Goal: Information Seeking & Learning: Understand process/instructions

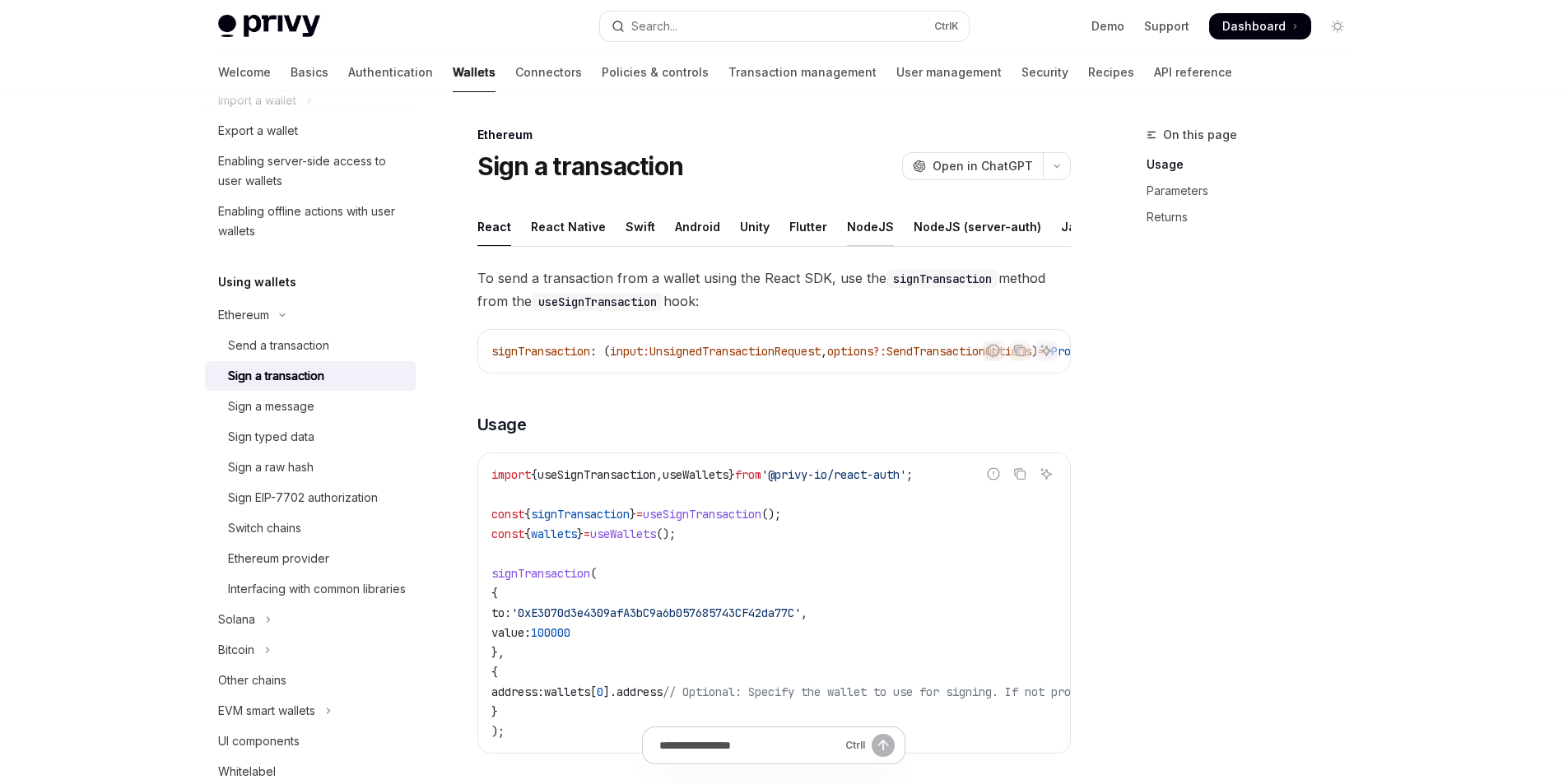
click at [868, 227] on div "NodeJS" at bounding box center [871, 226] width 47 height 38
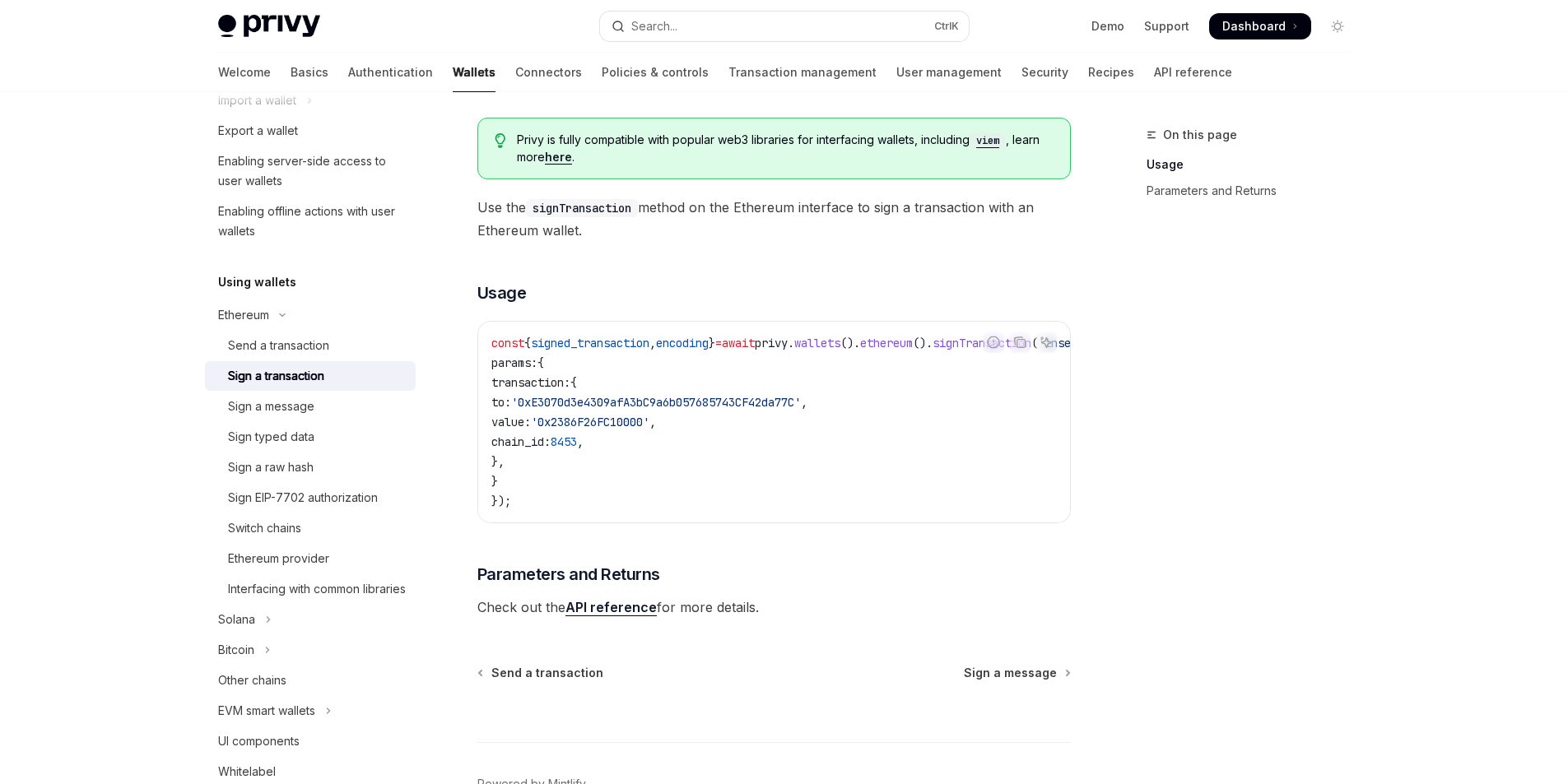
scroll to position [165, 0]
click at [309, 413] on div "Sign a message" at bounding box center [272, 407] width 86 height 20
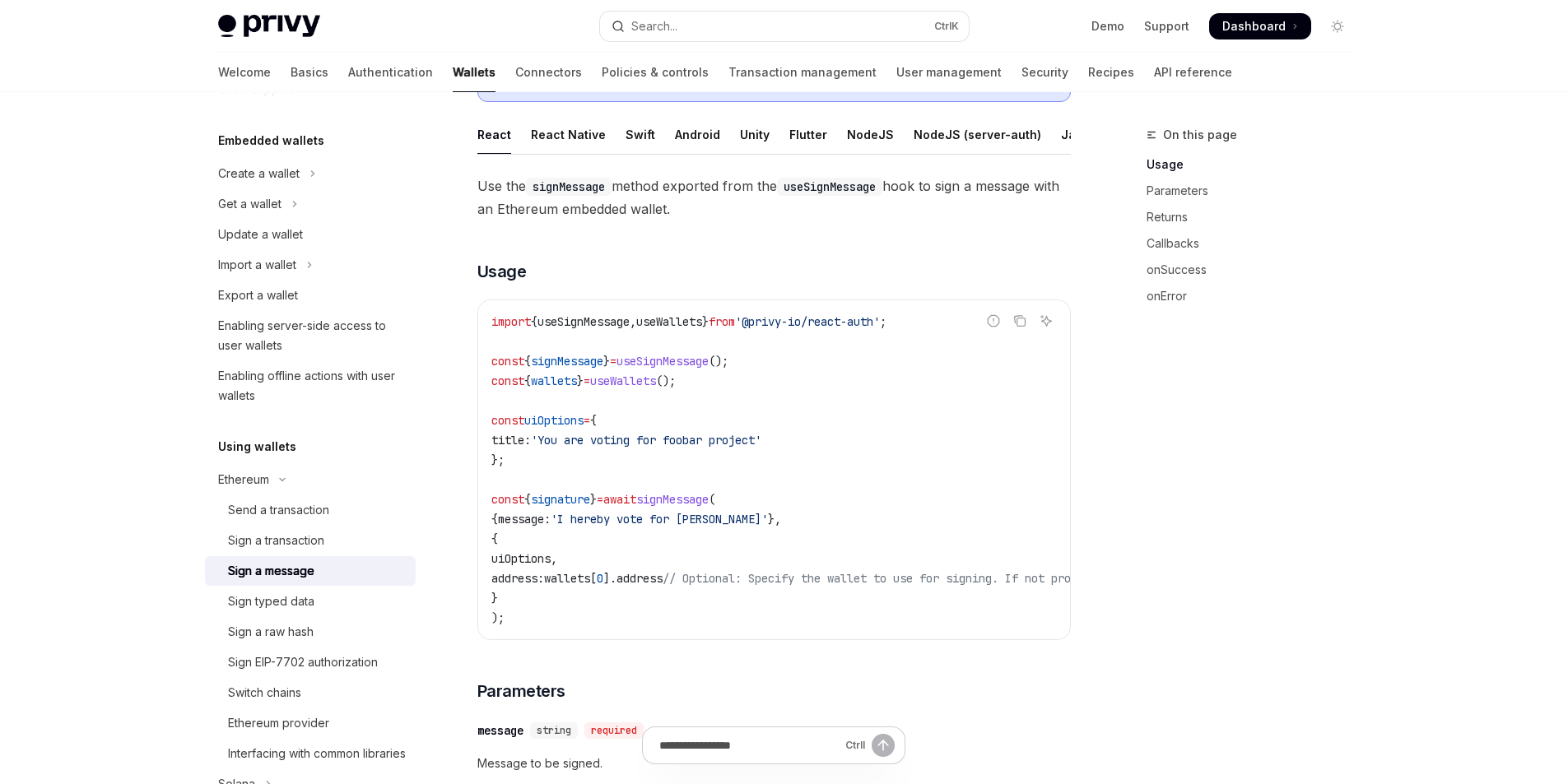
scroll to position [0, 112]
click at [956, 139] on ul "React React Native Swift Android Unity Flutter NodeJS NodeJS (server-auth) Java…" at bounding box center [774, 135] width 593 height 39
click at [949, 133] on div "Java" at bounding box center [963, 134] width 28 height 38
type textarea "*"
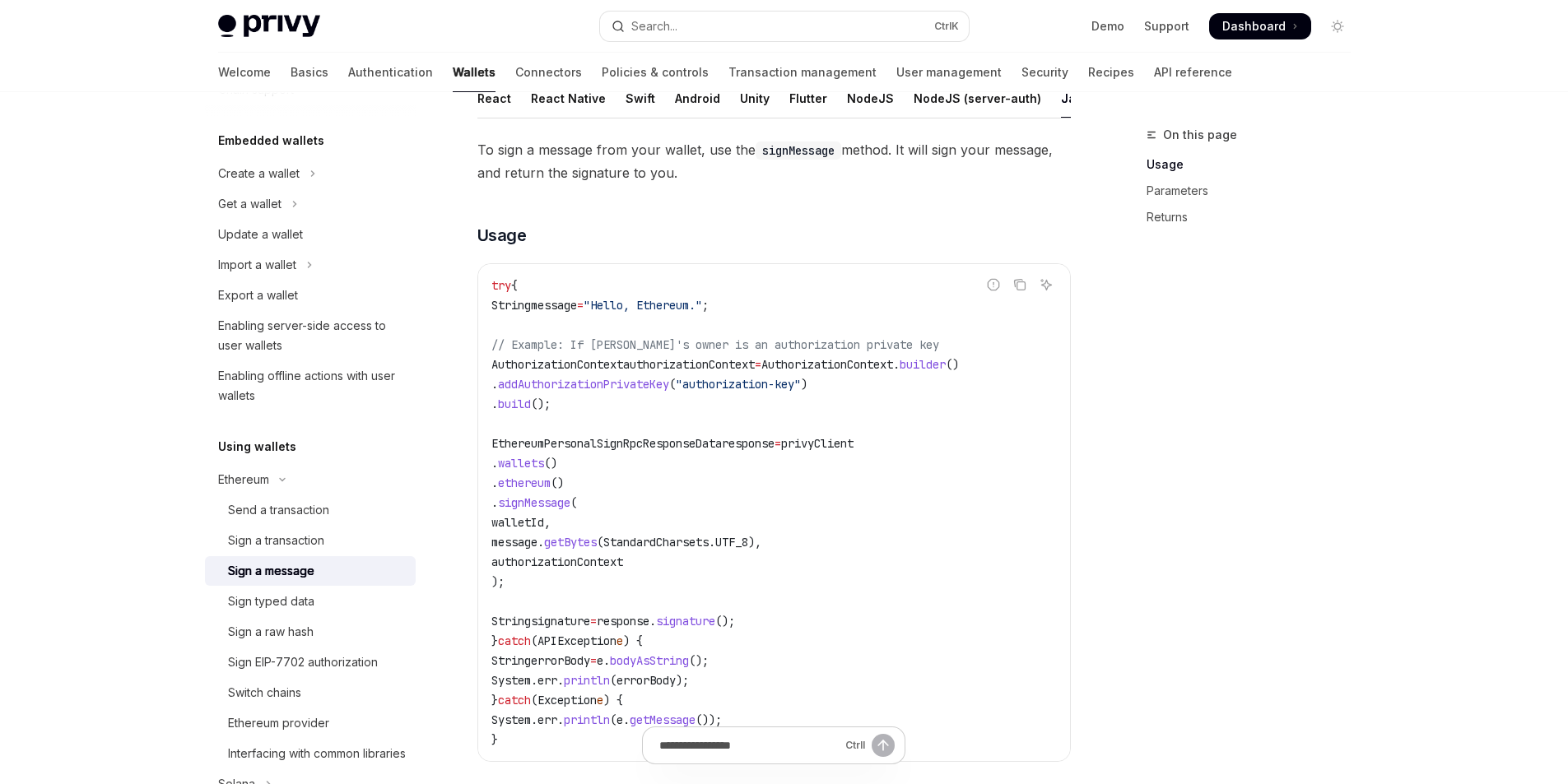
scroll to position [167, 0]
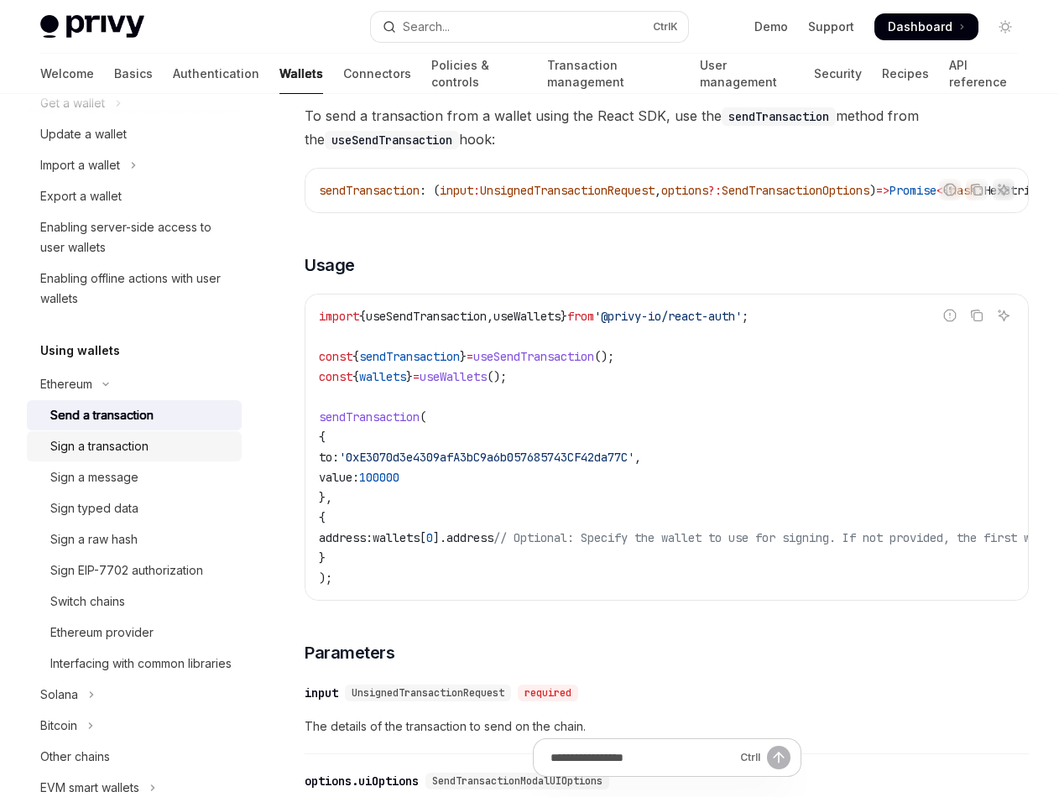
scroll to position [252, 0]
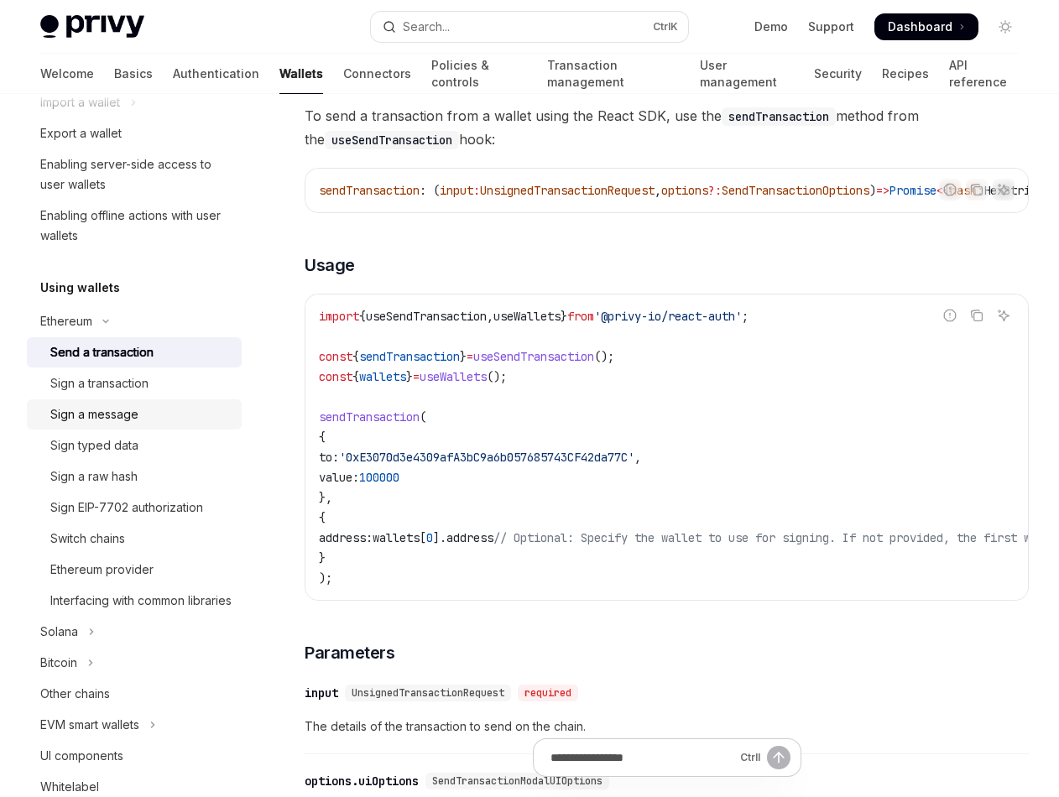
click at [59, 416] on div "Sign a message" at bounding box center [94, 415] width 88 height 20
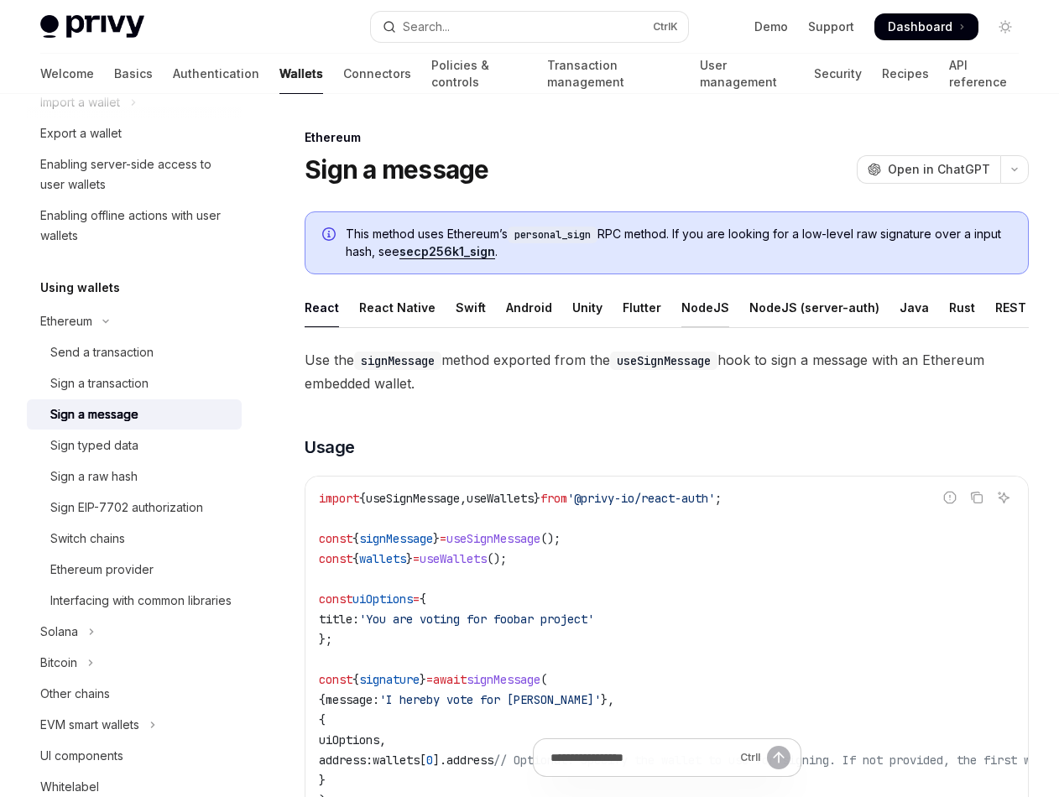
click at [698, 311] on div "NodeJS" at bounding box center [706, 307] width 48 height 39
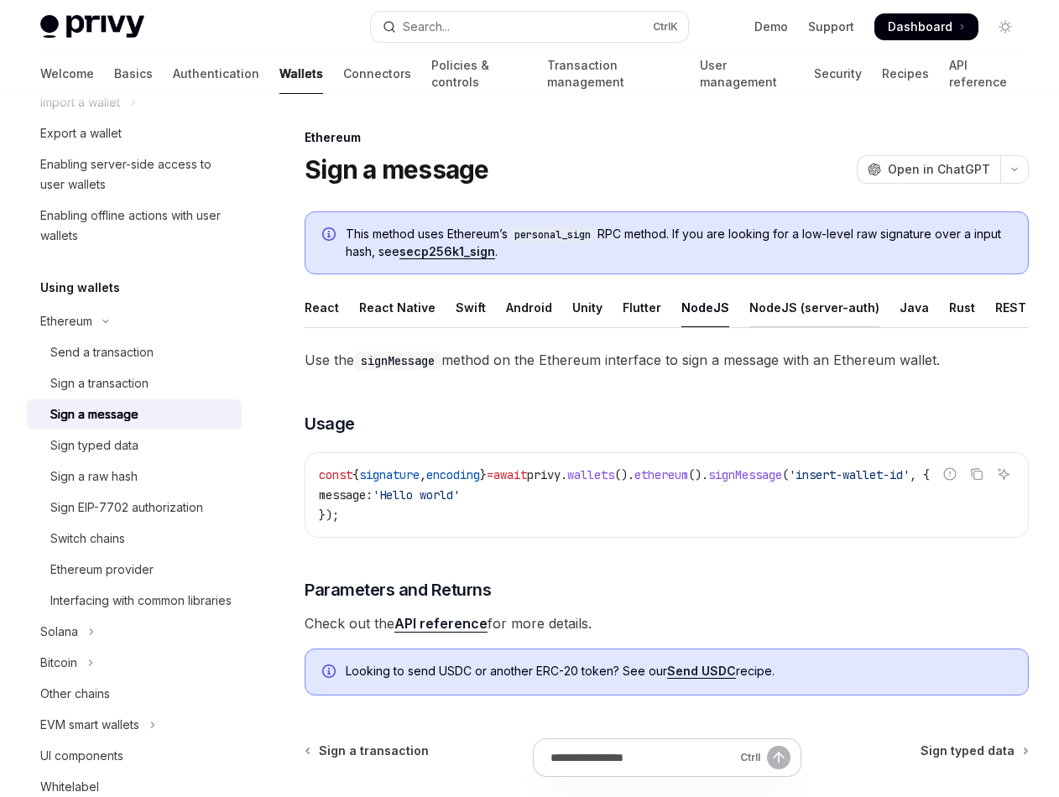
click at [821, 305] on div "NodeJS (server-auth)" at bounding box center [815, 307] width 130 height 39
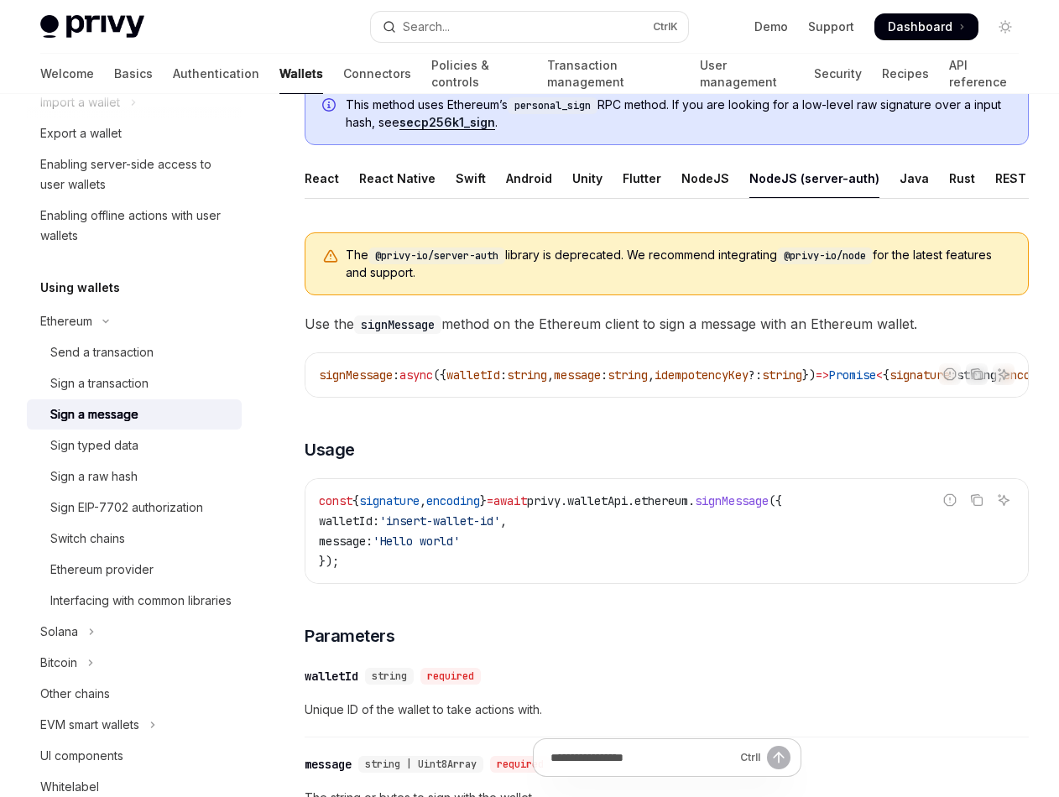
scroll to position [168, 0]
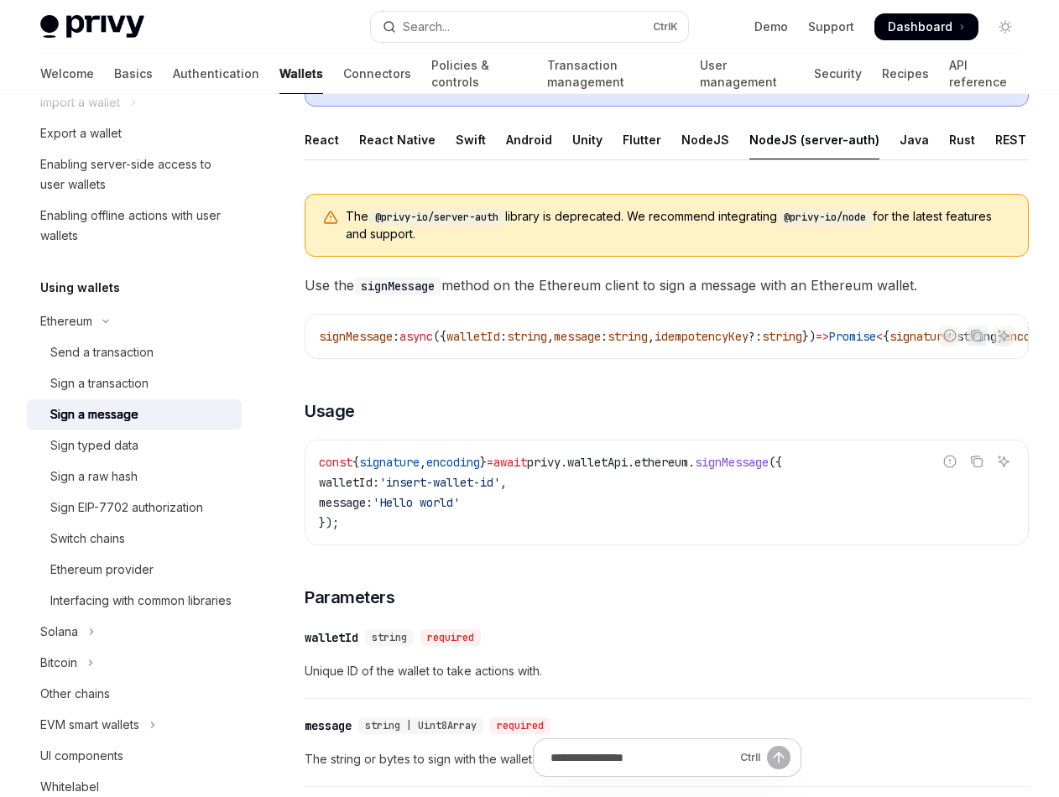
drag, startPoint x: 348, startPoint y: 212, endPoint x: 794, endPoint y: 232, distance: 446.1
click at [794, 232] on span "The @privy-io/server-auth library is deprecated. We recommend integrating @priv…" at bounding box center [679, 225] width 666 height 34
click at [797, 233] on span "The @privy-io/server-auth library is deprecated. We recommend integrating @priv…" at bounding box center [679, 225] width 666 height 34
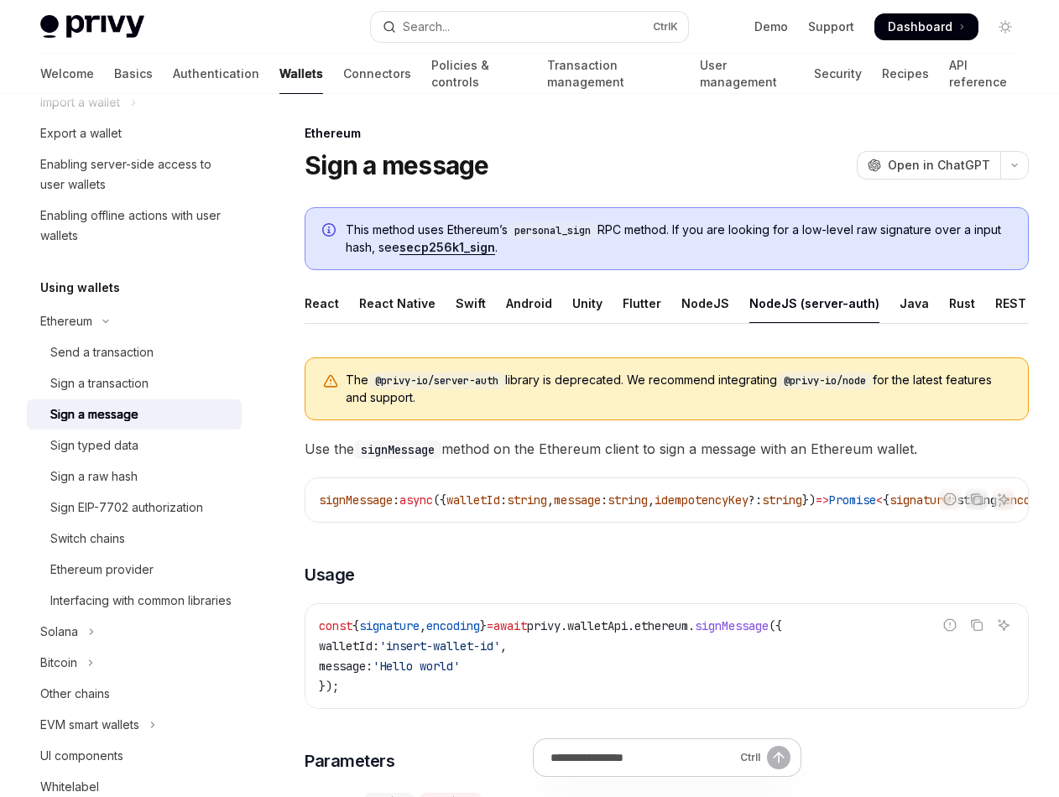
scroll to position [0, 0]
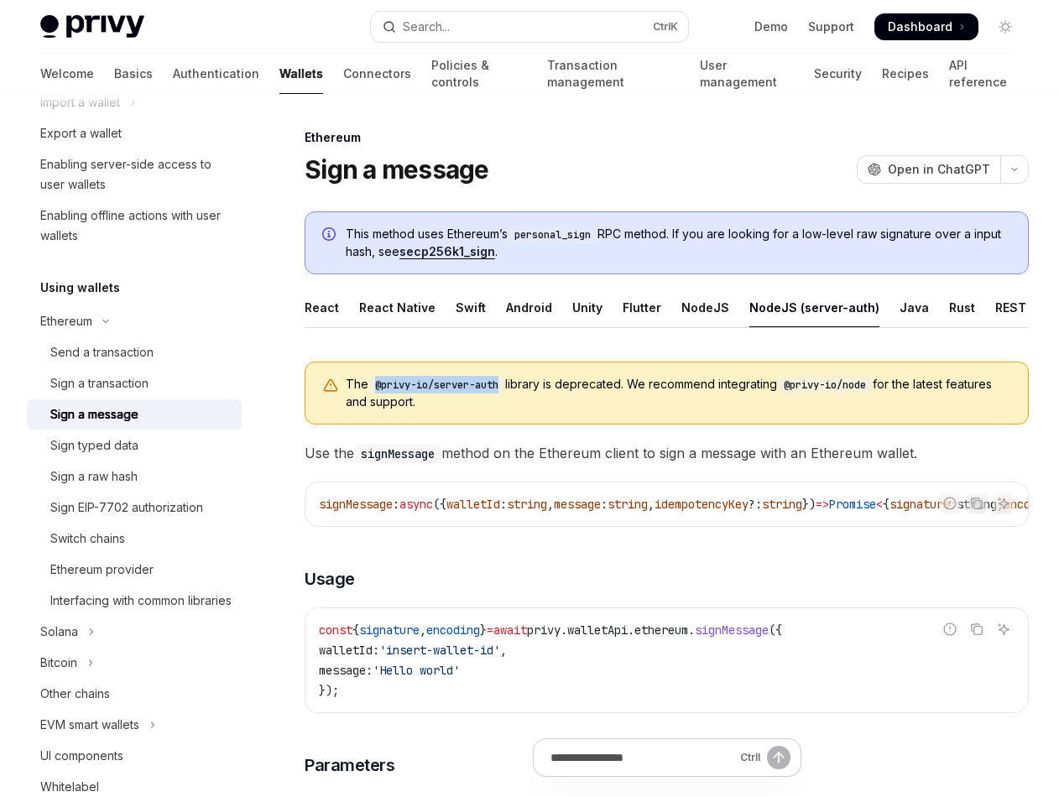
drag, startPoint x: 381, startPoint y: 383, endPoint x: 507, endPoint y: 384, distance: 125.9
click at [505, 384] on code "@privy-io/server-auth" at bounding box center [436, 385] width 137 height 17
click at [722, 164] on div "Sign a message OpenAI Open in ChatGPT" at bounding box center [667, 169] width 724 height 30
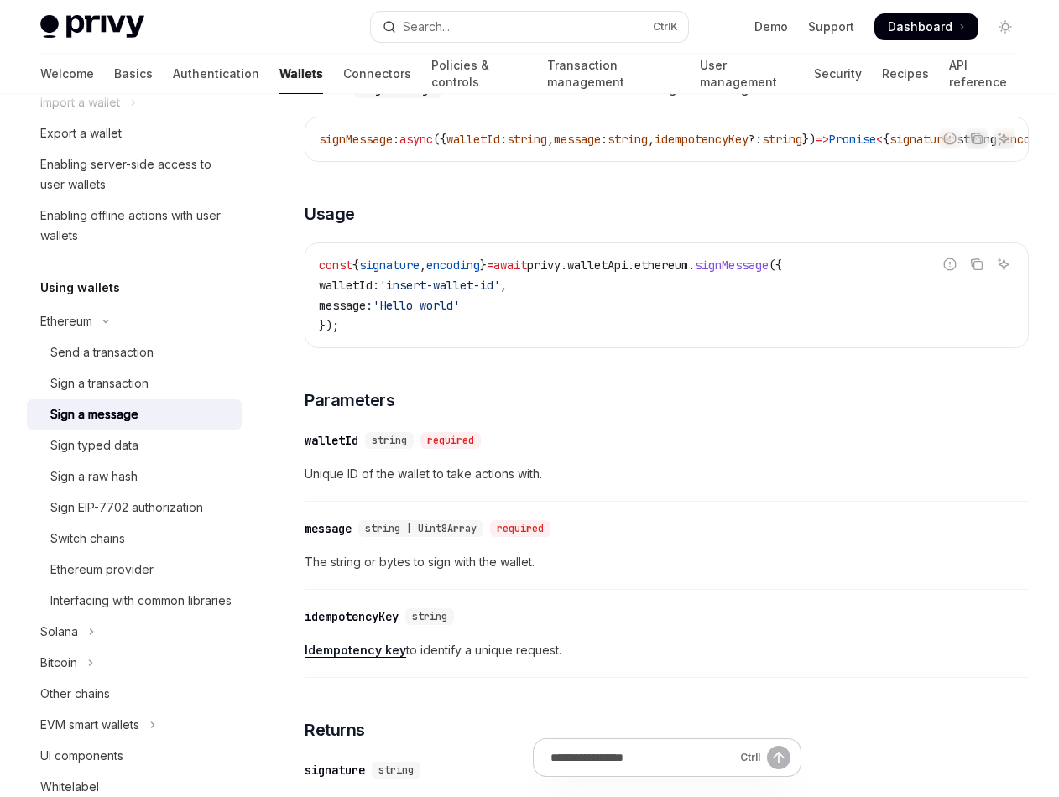
scroll to position [336, 0]
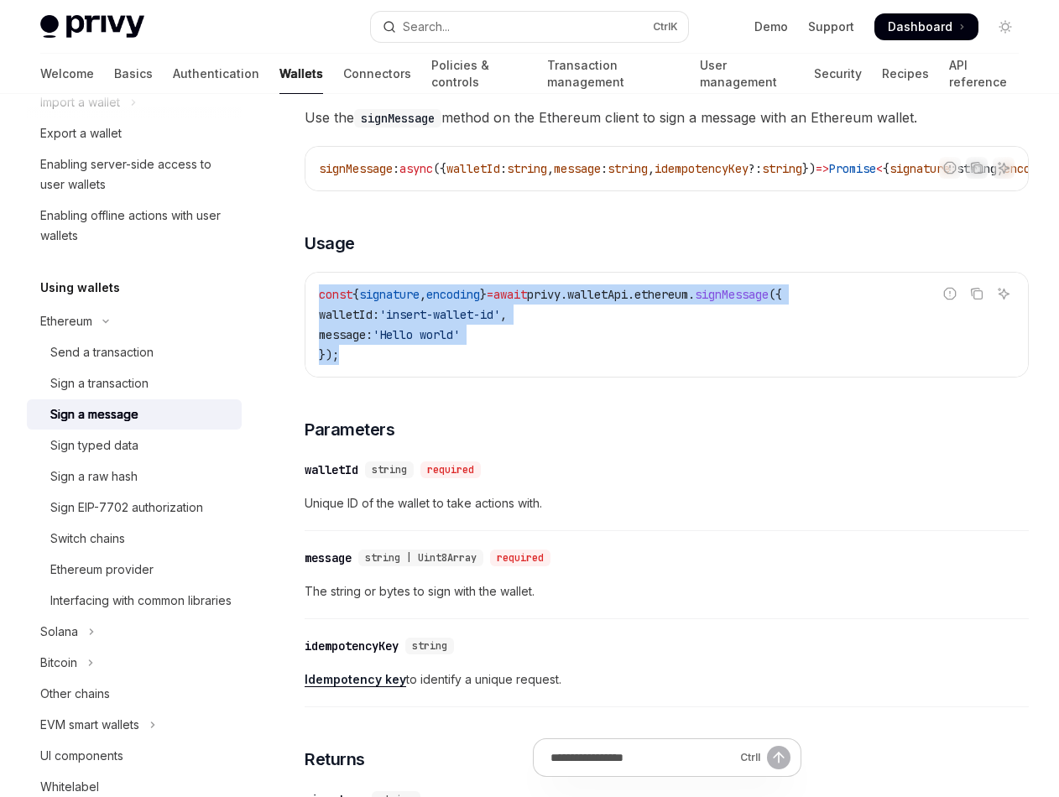
drag, startPoint x: 544, startPoint y: 361, endPoint x: 399, endPoint y: 316, distance: 151.9
click at [314, 290] on div "const { signature , encoding } = await privy . walletApi . ethereum . signMessa…" at bounding box center [667, 325] width 723 height 104
click at [562, 345] on code "const { signature , encoding } = await privy . walletApi . ethereum . signMessa…" at bounding box center [667, 325] width 696 height 81
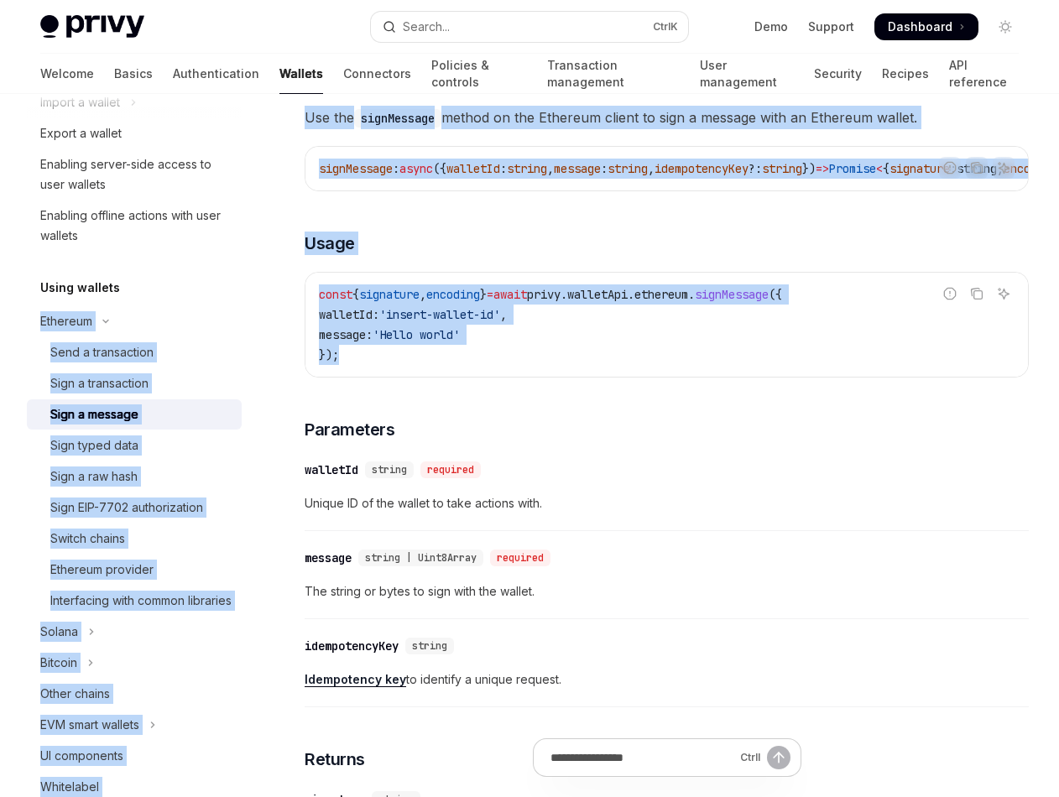
drag, startPoint x: 604, startPoint y: 367, endPoint x: 256, endPoint y: 290, distance: 356.8
click at [256, 290] on div "Wallets overview Chain support Embedded wallets Create a wallet Get a wallet Up…" at bounding box center [529, 523] width 1059 height 1531
click at [464, 321] on span "'insert-wallet-id'" at bounding box center [439, 314] width 121 height 15
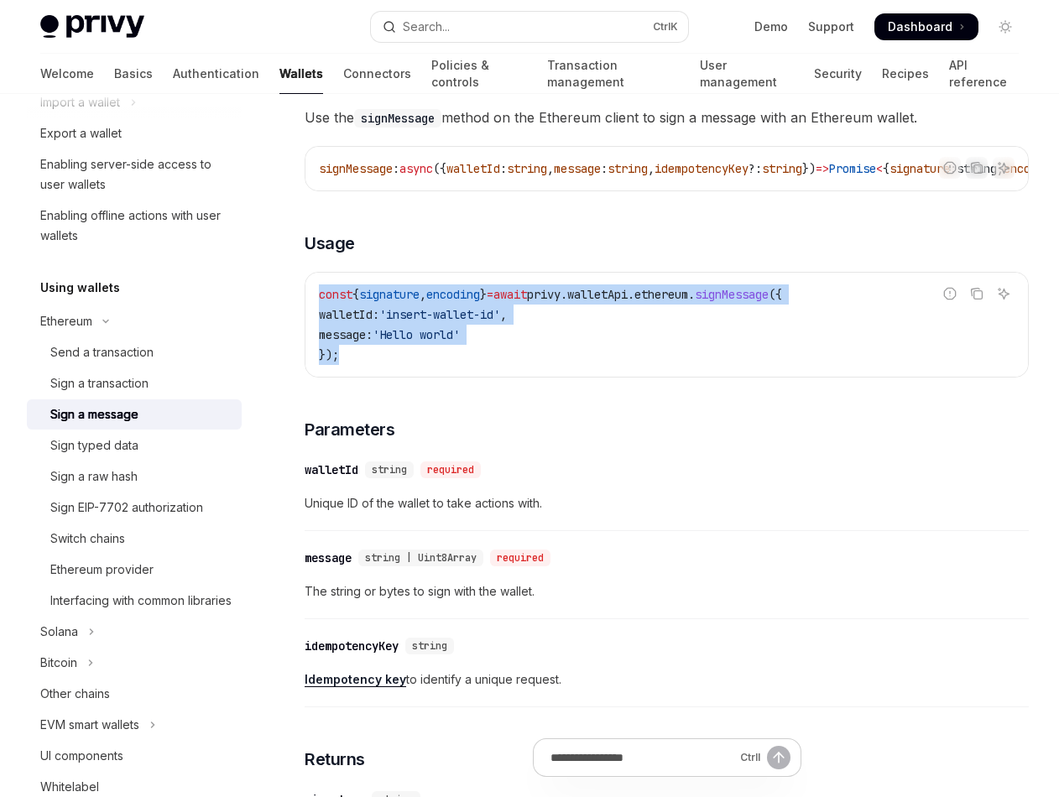
drag, startPoint x: 348, startPoint y: 321, endPoint x: 520, endPoint y: 367, distance: 177.9
click at [310, 307] on div "const { signature , encoding } = await privy . walletApi . ethereum . signMessa…" at bounding box center [667, 325] width 723 height 104
click at [521, 365] on code "const { signature , encoding } = await privy . walletApi . ethereum . signMessa…" at bounding box center [667, 325] width 696 height 81
drag, startPoint x: 334, startPoint y: 319, endPoint x: 302, endPoint y: 301, distance: 36.9
click at [302, 301] on div "Ethereum Sign a message OpenAI Open in ChatGPT OpenAI Open in ChatGPT This meth…" at bounding box center [510, 540] width 1046 height 1497
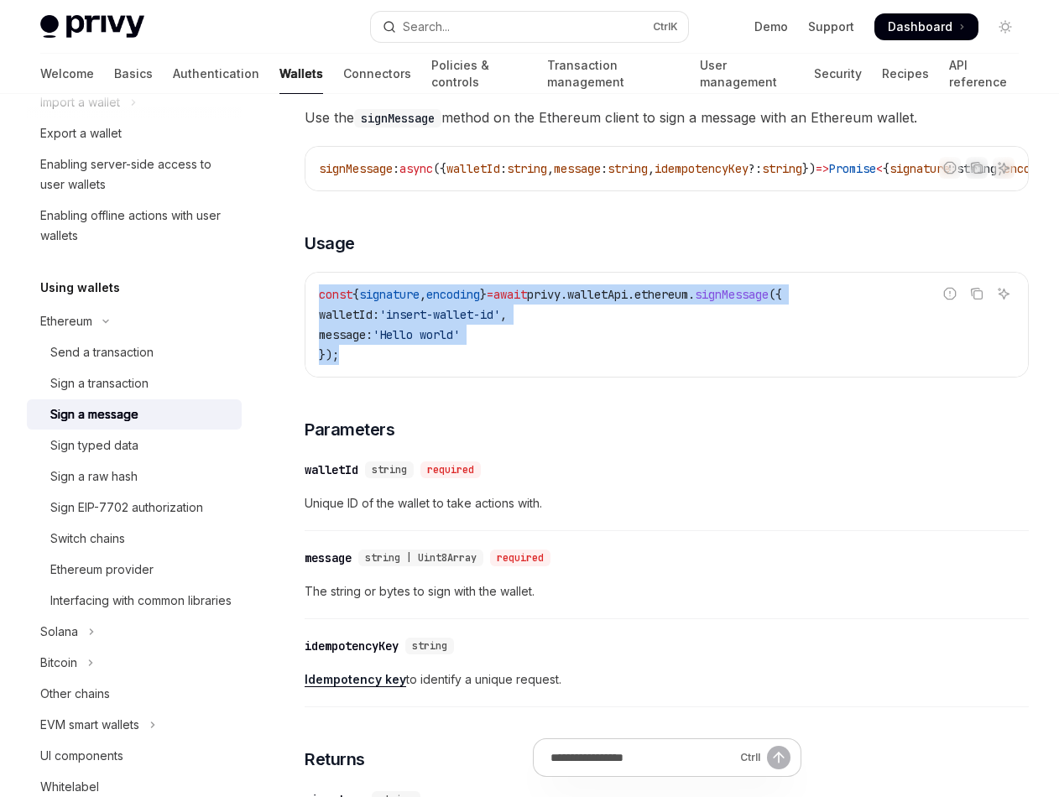
click at [460, 342] on span "'Hello world'" at bounding box center [416, 334] width 87 height 15
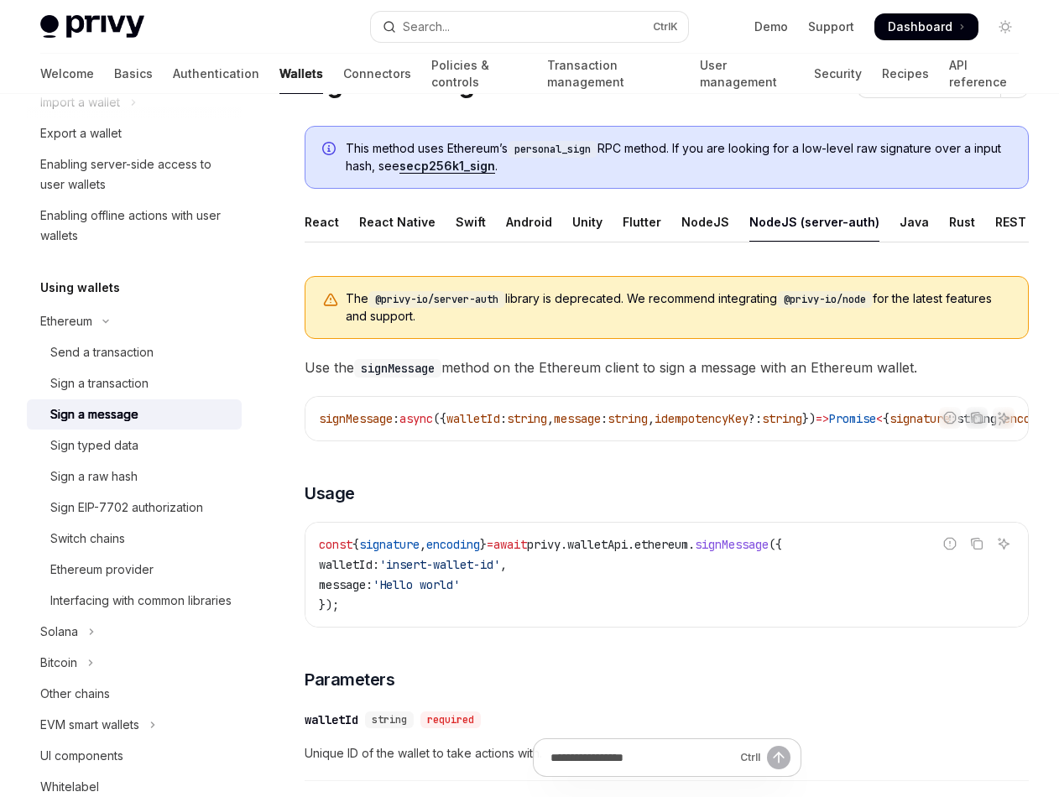
scroll to position [84, 0]
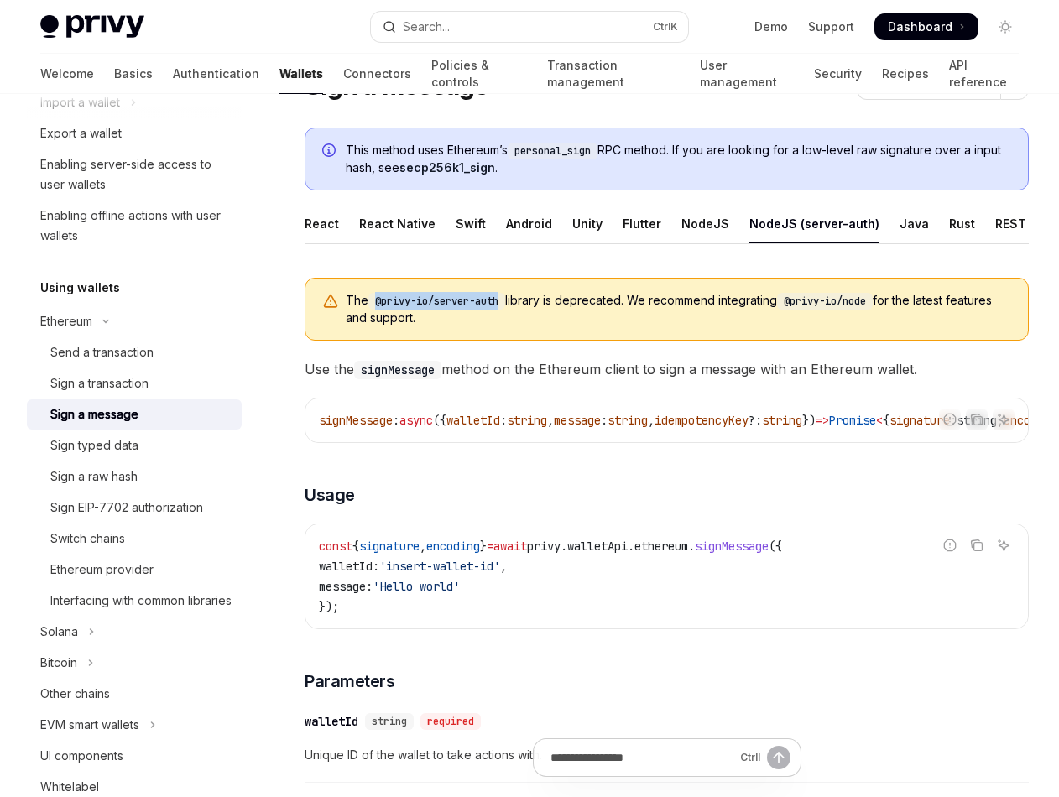
drag, startPoint x: 374, startPoint y: 301, endPoint x: 505, endPoint y: 302, distance: 131.8
click at [505, 302] on code "@privy-io/server-auth" at bounding box center [436, 301] width 137 height 17
copy code "@privy-io/server-auth"
click at [664, 301] on span "The @privy-io/server-auth library is deprecated. We recommend integrating @priv…" at bounding box center [679, 309] width 666 height 34
drag, startPoint x: 778, startPoint y: 295, endPoint x: 802, endPoint y: 296, distance: 24.4
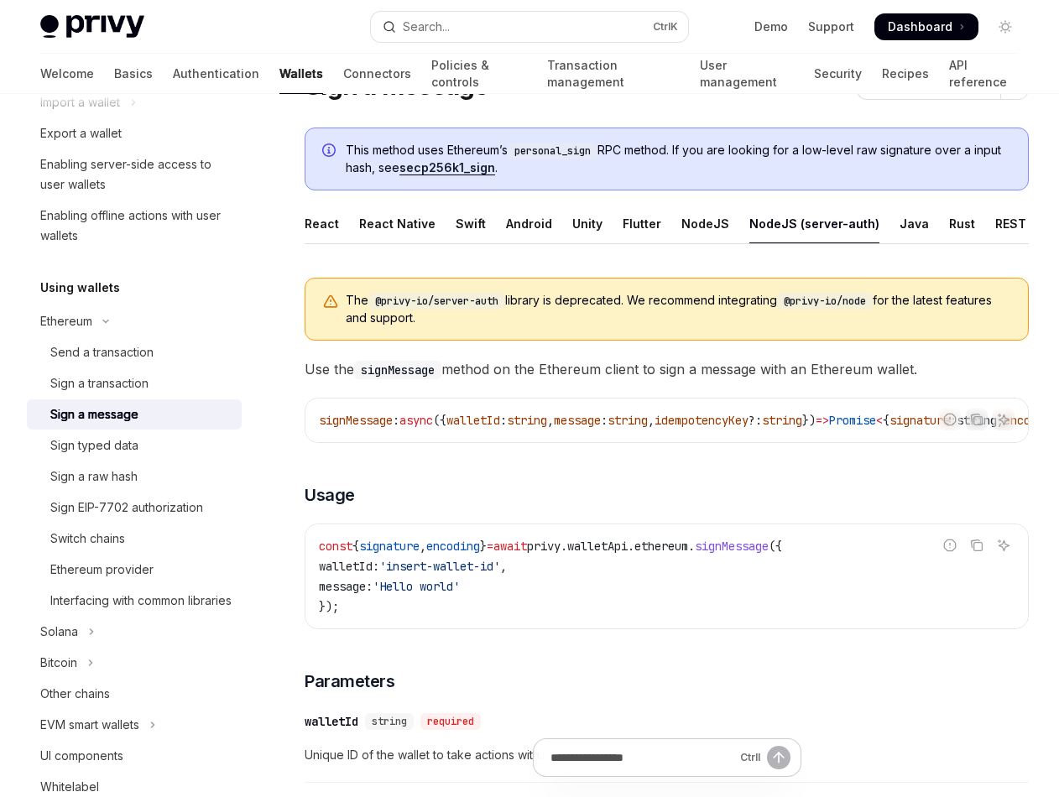
click at [787, 295] on span "The @privy-io/server-auth library is deprecated. We recommend integrating @priv…" at bounding box center [679, 309] width 666 height 34
drag, startPoint x: 800, startPoint y: 299, endPoint x: 883, endPoint y: 299, distance: 83.1
click at [873, 299] on code "@privy-io/node" at bounding box center [825, 301] width 96 height 17
copy code "@privy-io/node"
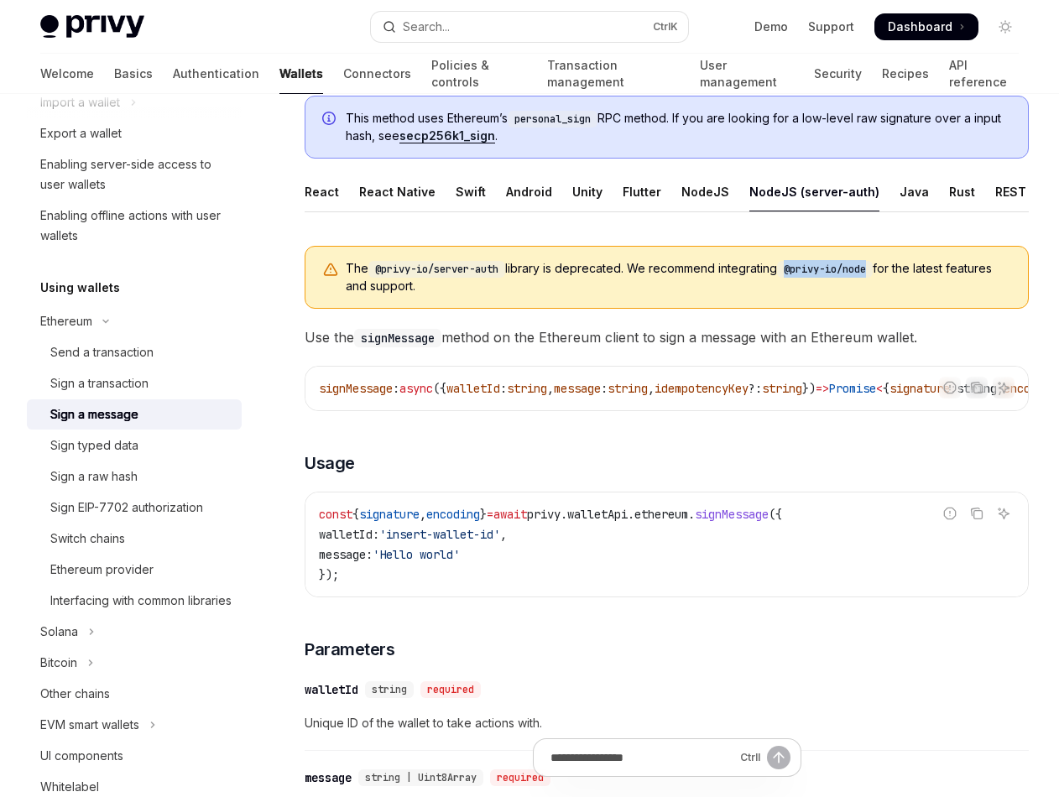
scroll to position [79, 0]
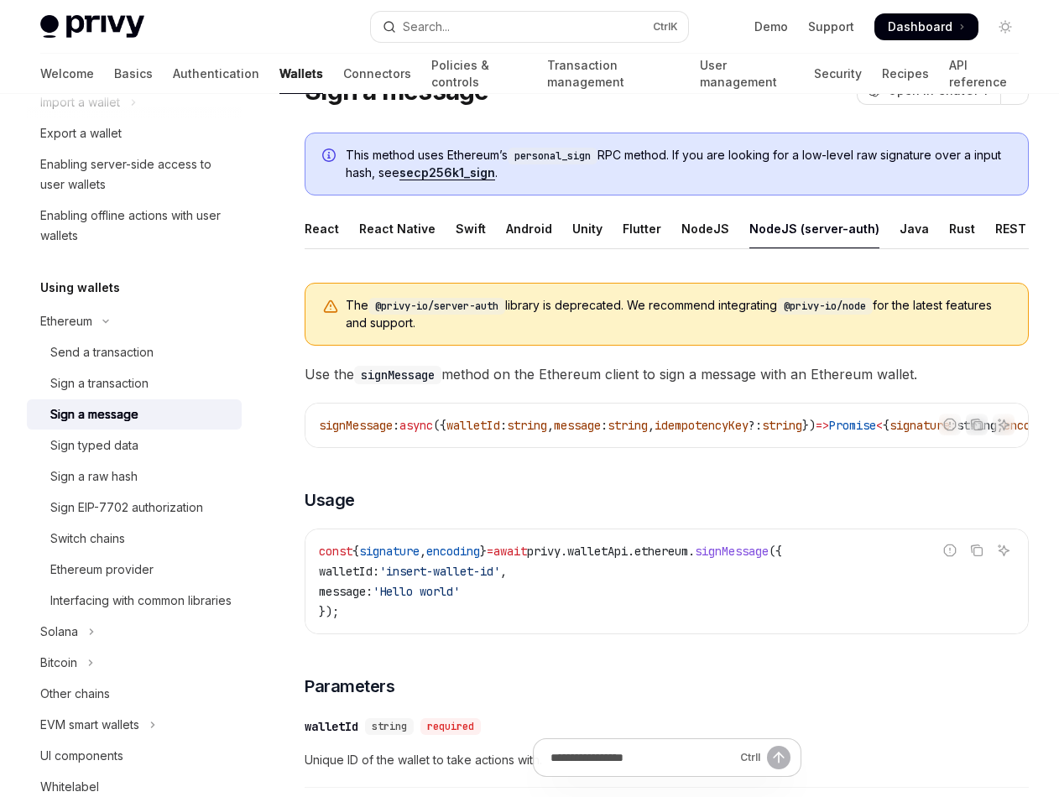
click at [611, 301] on span "The @privy-io/server-auth library is deprecated. We recommend integrating @priv…" at bounding box center [679, 314] width 666 height 34
drag, startPoint x: 378, startPoint y: 306, endPoint x: 506, endPoint y: 308, distance: 128.5
click at [505, 308] on code "@privy-io/server-auth" at bounding box center [436, 306] width 137 height 17
copy code "@privy-io/server-auth"
drag, startPoint x: 682, startPoint y: 442, endPoint x: 865, endPoint y: 445, distance: 183.0
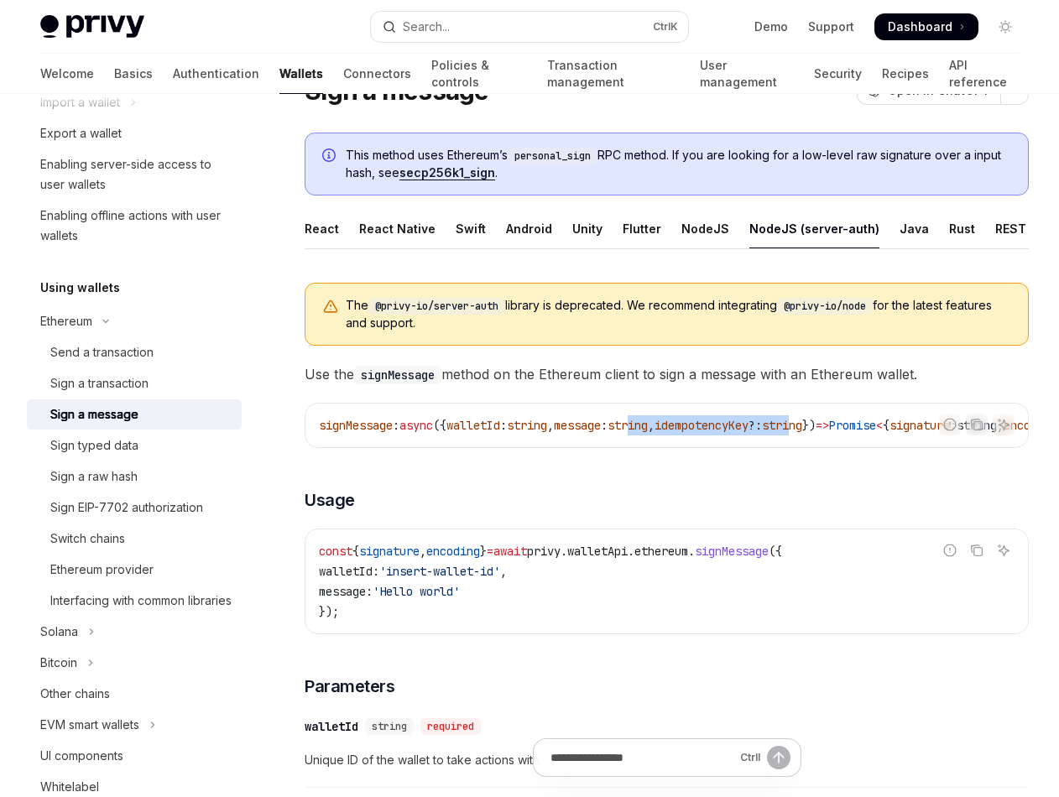
click at [865, 445] on div "signMessage : async ({ walletId : string , message : string , idempotencyKey ?:…" at bounding box center [667, 426] width 723 height 44
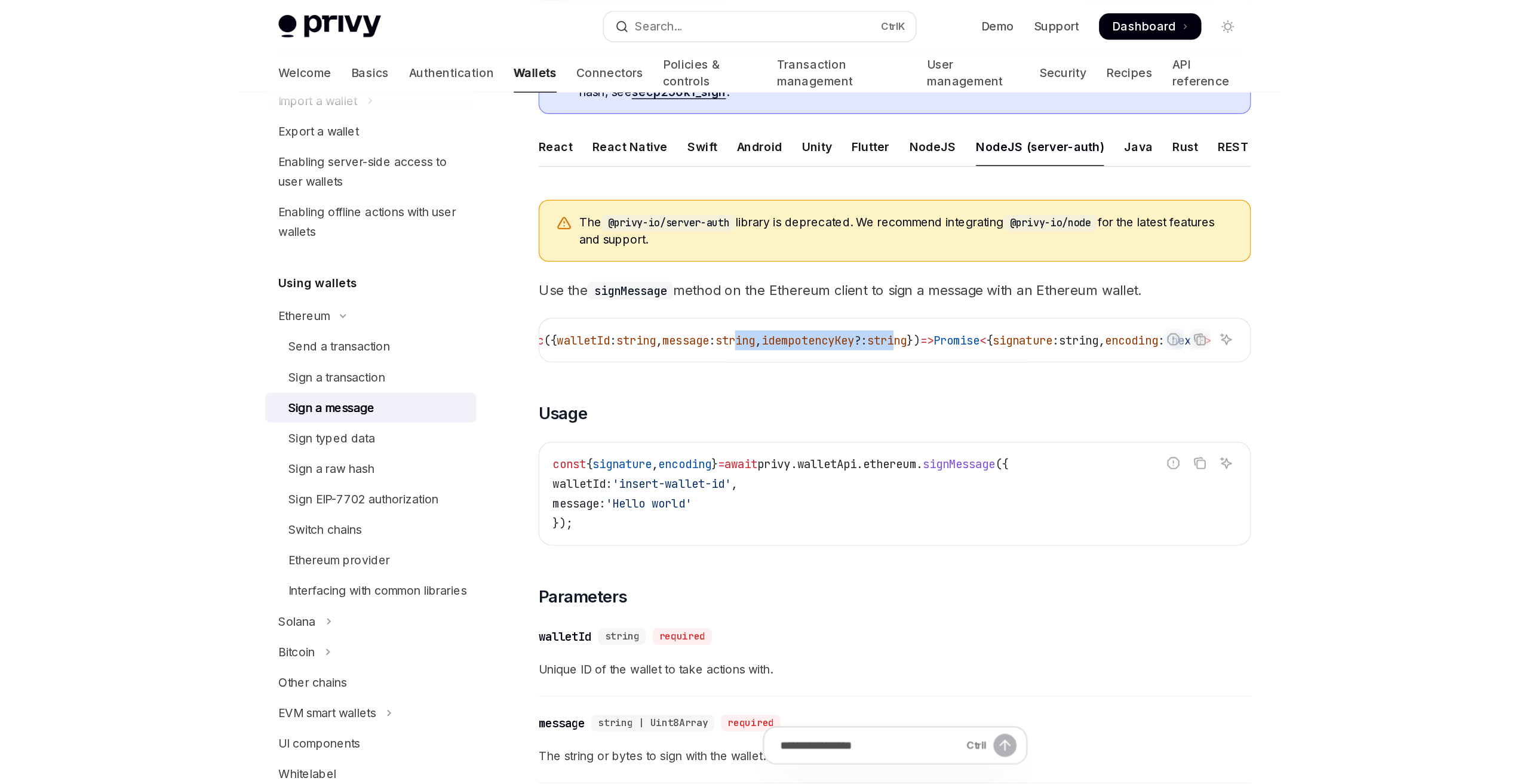
scroll to position [116, 0]
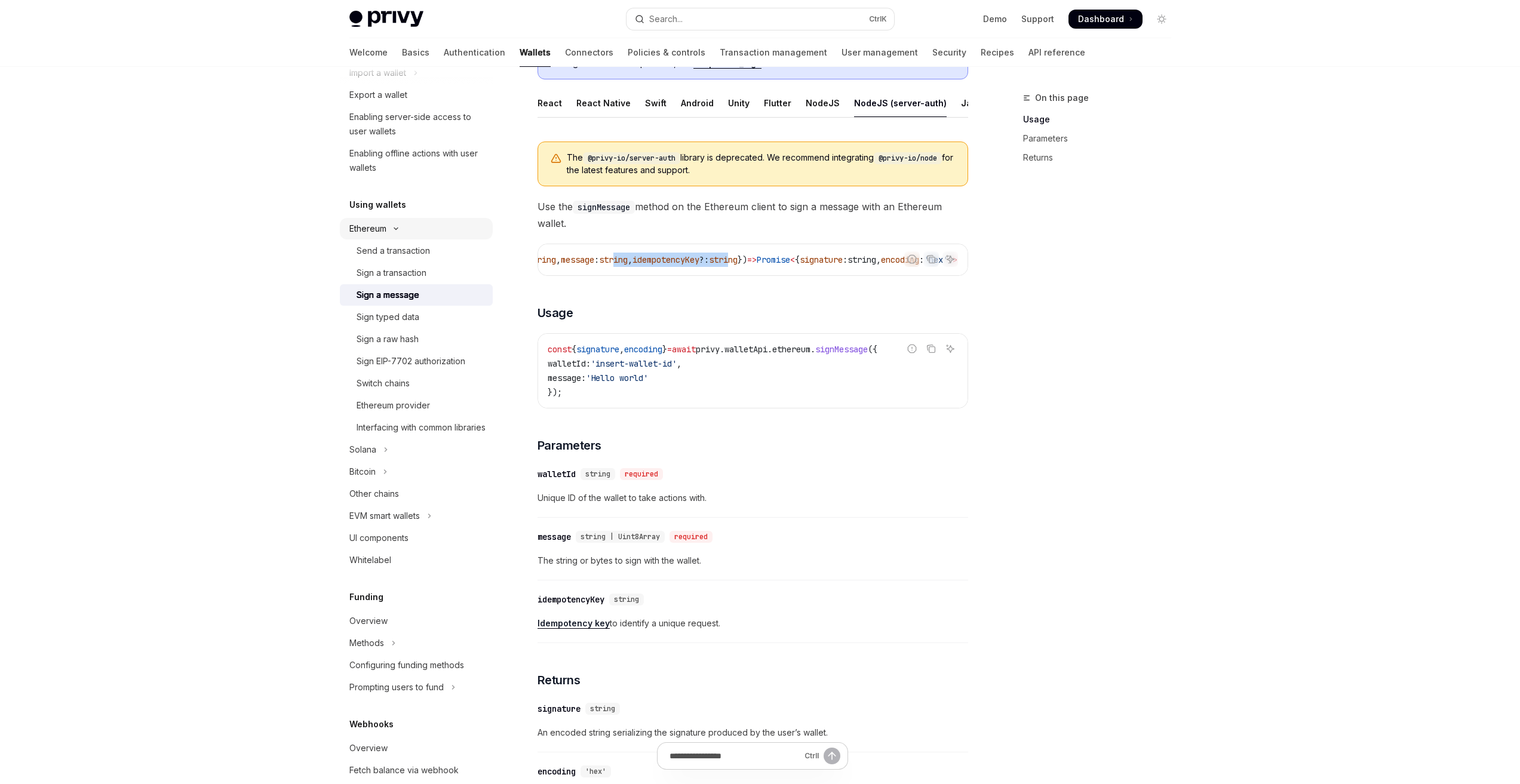
click at [399, 231] on icon "Toggle Ethereum section" at bounding box center [396, 228] width 14 height 5
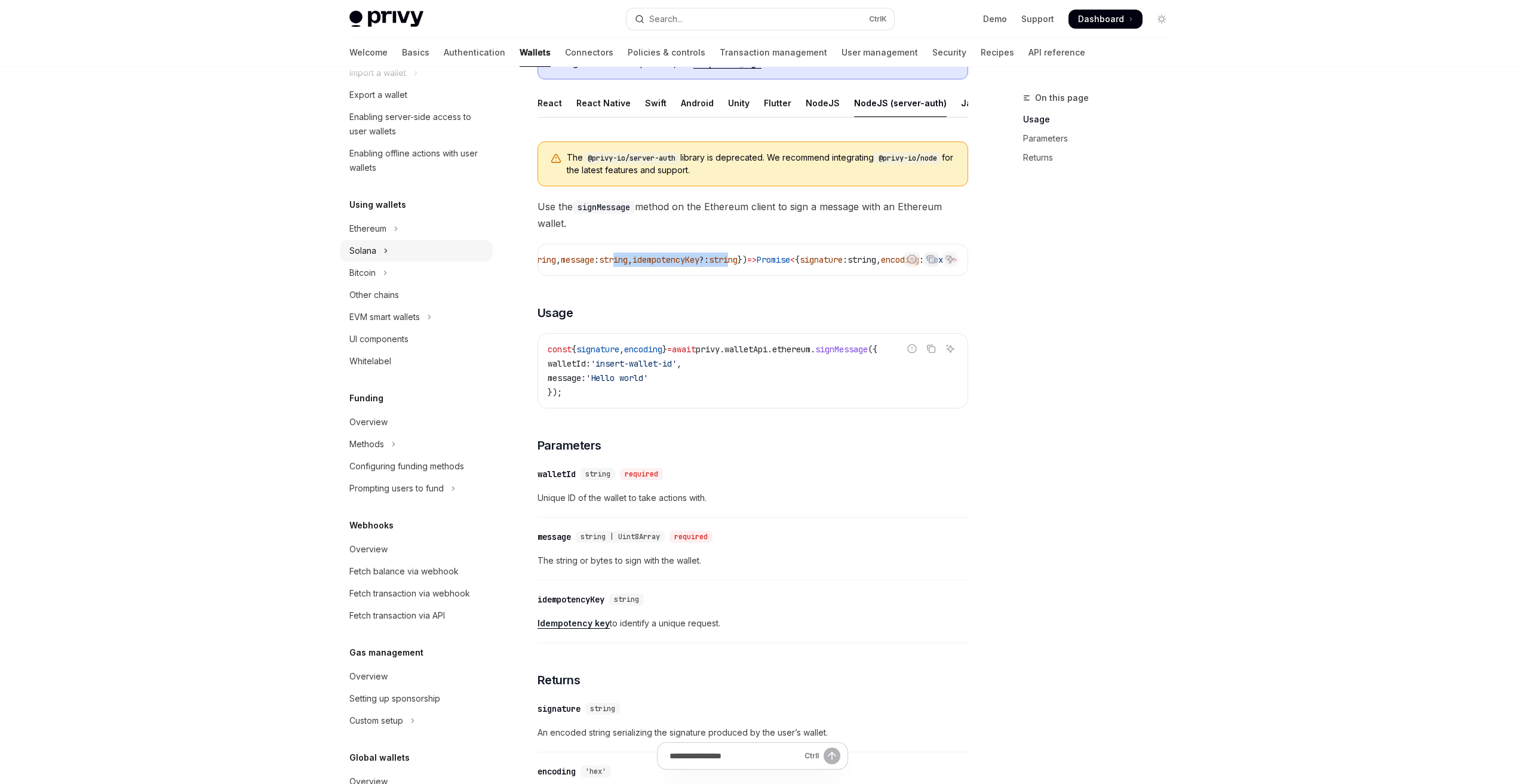
click at [389, 251] on button "Solana" at bounding box center [416, 250] width 153 height 21
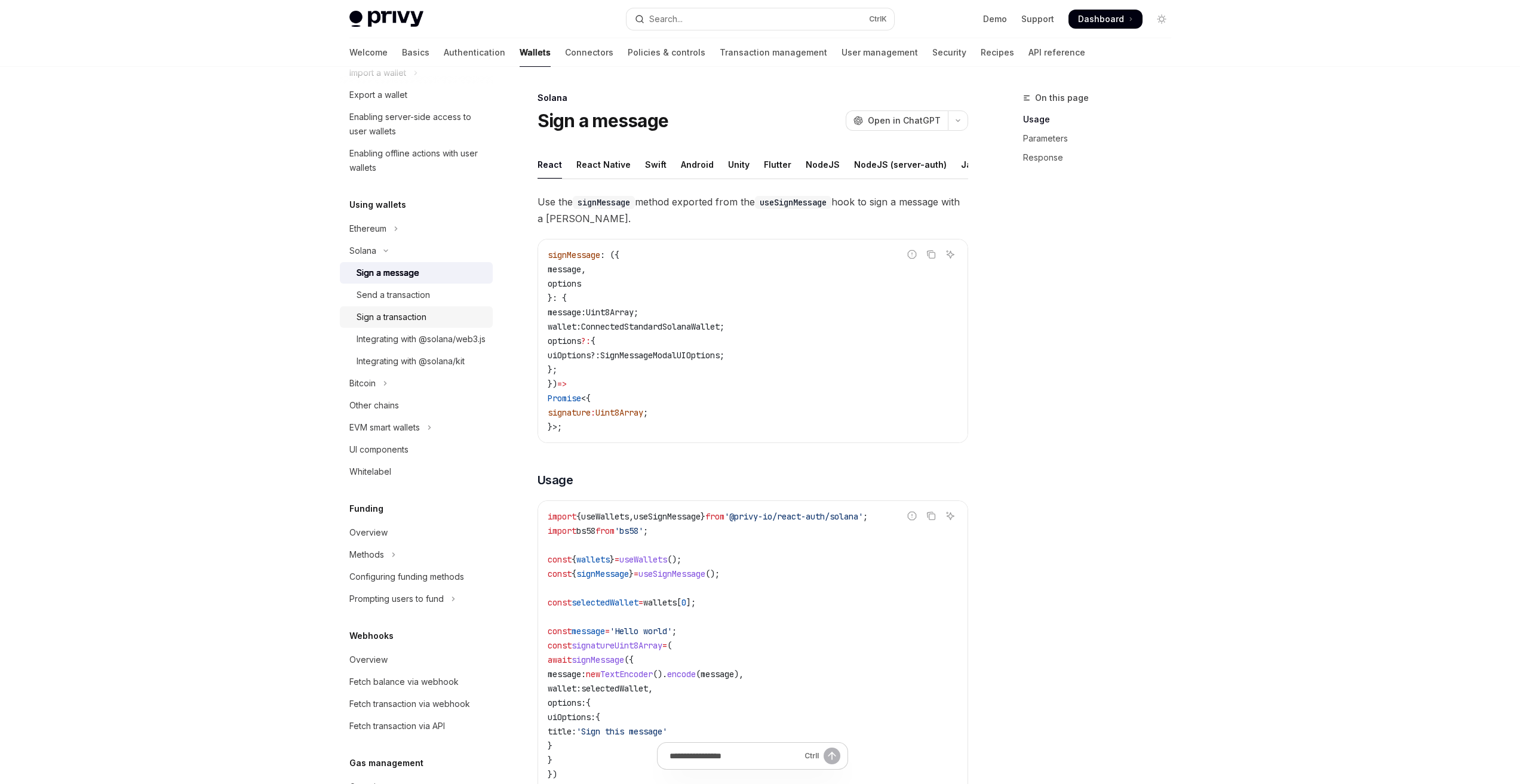
click at [418, 318] on div "Sign a transaction" at bounding box center [391, 317] width 70 height 14
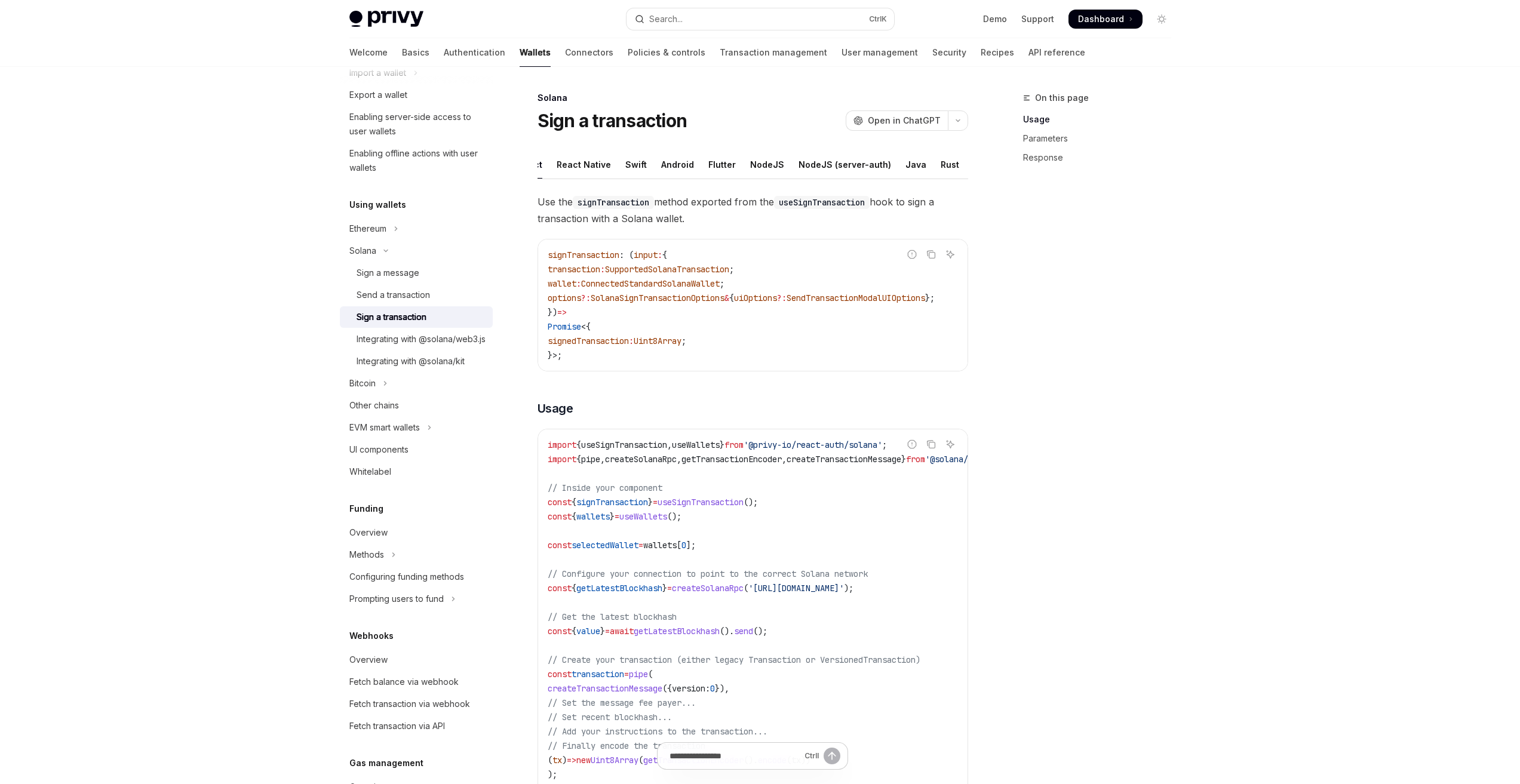
scroll to position [0, 46]
click at [805, 166] on div "NodeJS (server-auth)" at bounding box center [819, 164] width 93 height 28
type textarea "*"
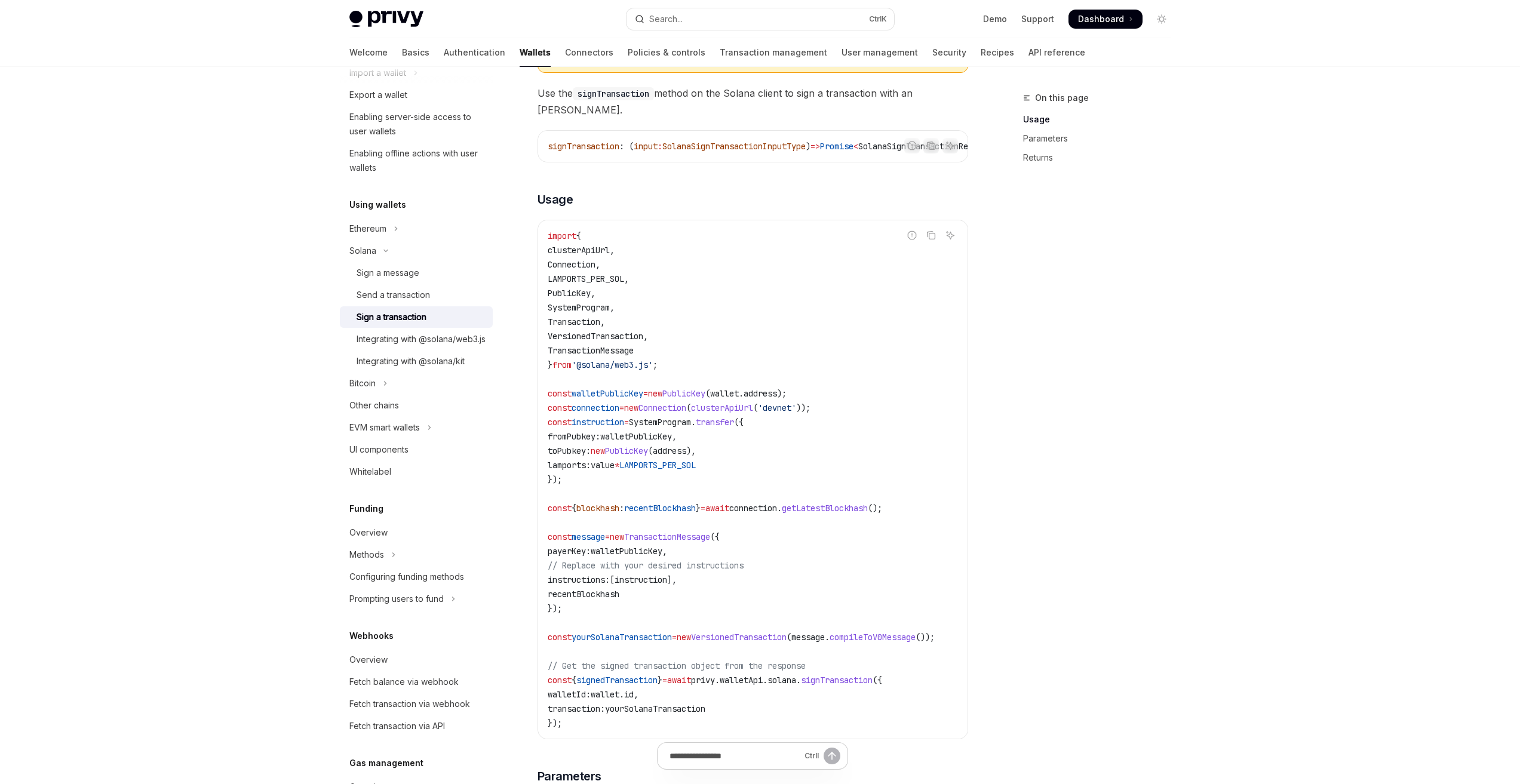
scroll to position [179, 0]
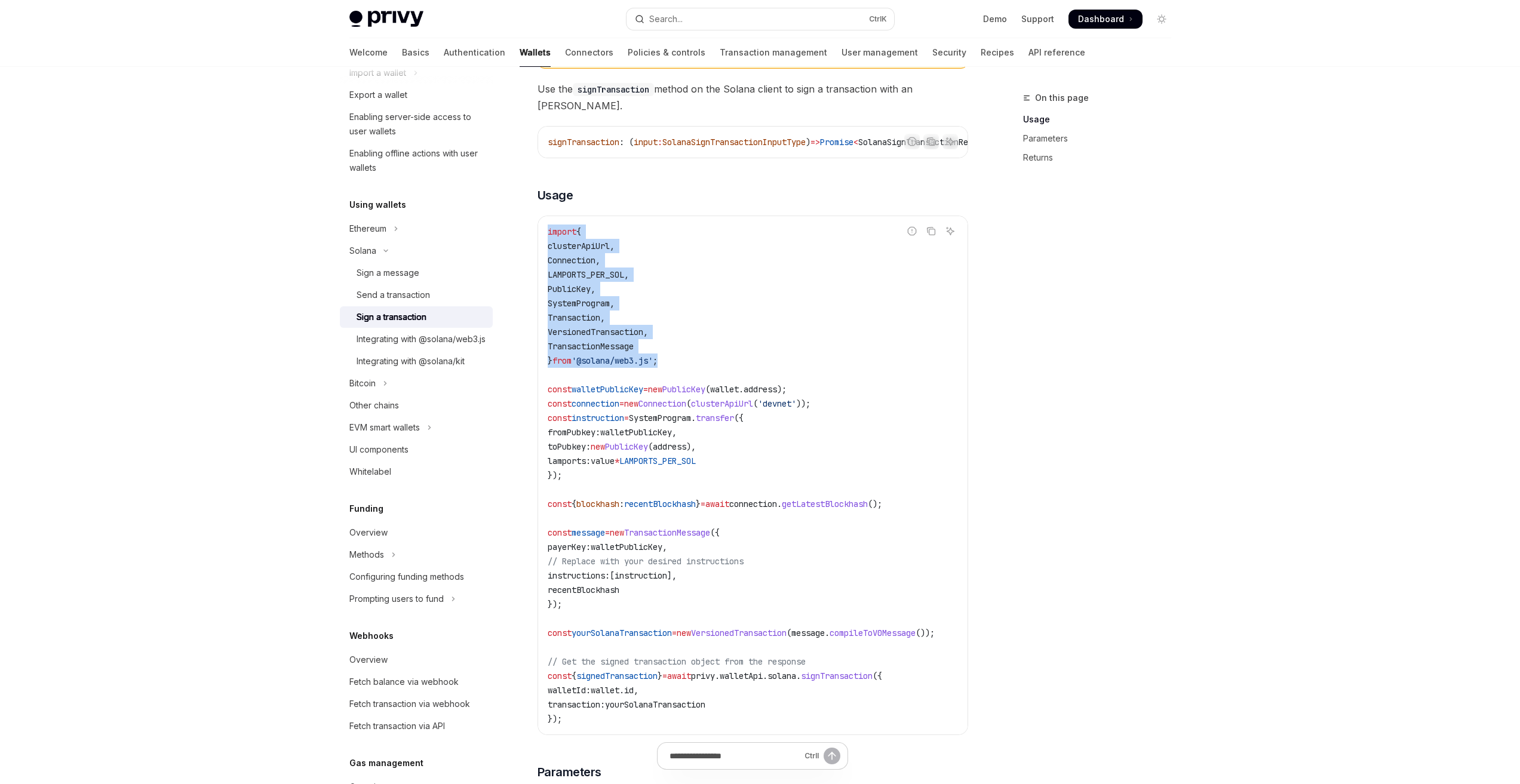
drag, startPoint x: 688, startPoint y: 374, endPoint x: 536, endPoint y: 243, distance: 200.7
click at [536, 243] on div "Solana Sign a transaction OpenAI Open in ChatGPT OpenAI Open in ChatGPT React R…" at bounding box center [640, 602] width 660 height 1381
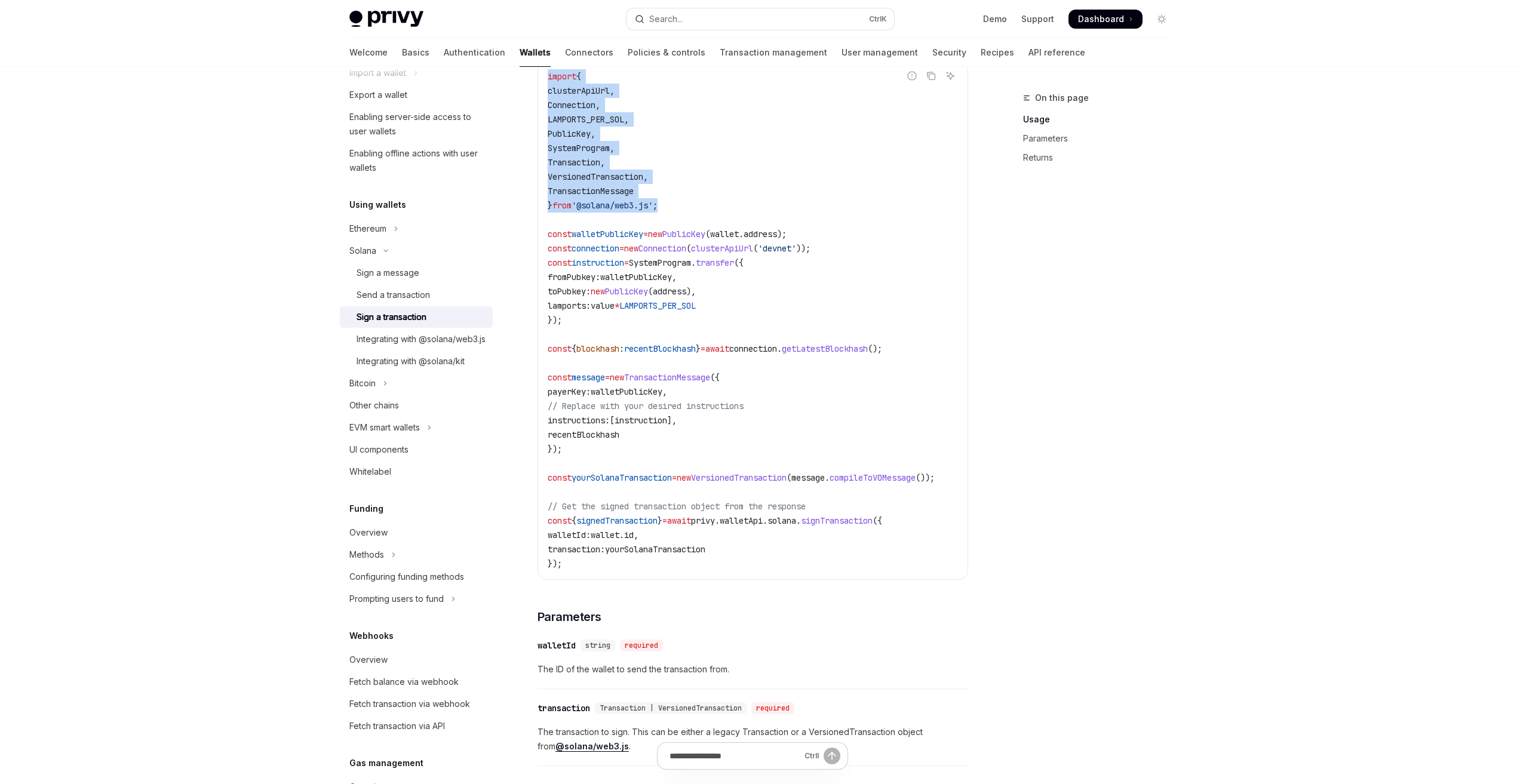
scroll to position [359, 0]
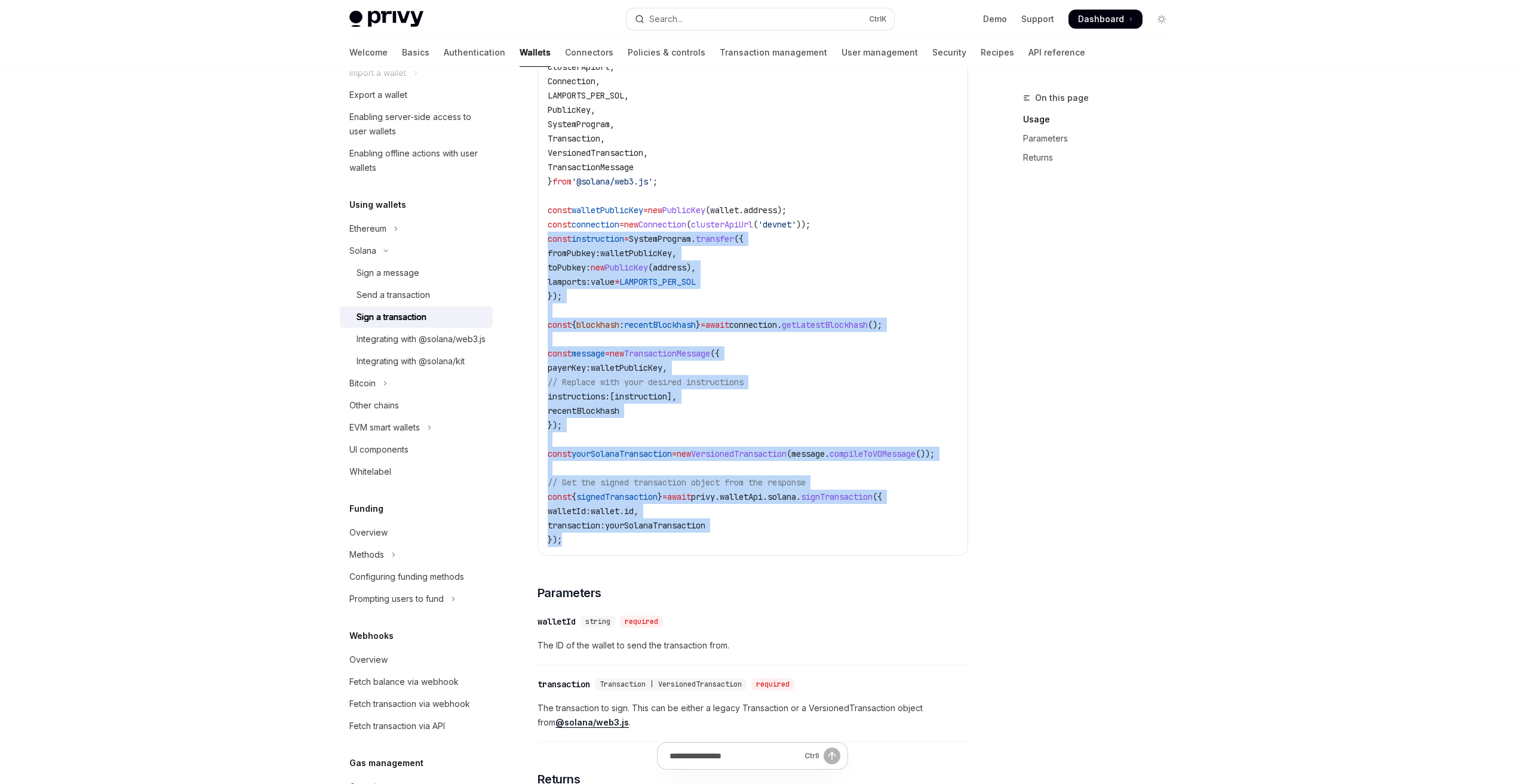
drag, startPoint x: 579, startPoint y: 550, endPoint x: 539, endPoint y: 253, distance: 299.7
click at [539, 253] on div "import { clusterApiUrl , Connection , LAMPORTS_PER_SOL , PublicKey , SystemProg…" at bounding box center [753, 296] width 430 height 519
copy code "const instruction = SystemProgram . transfer ({ fromPubkey: walletPublicKey , t…"
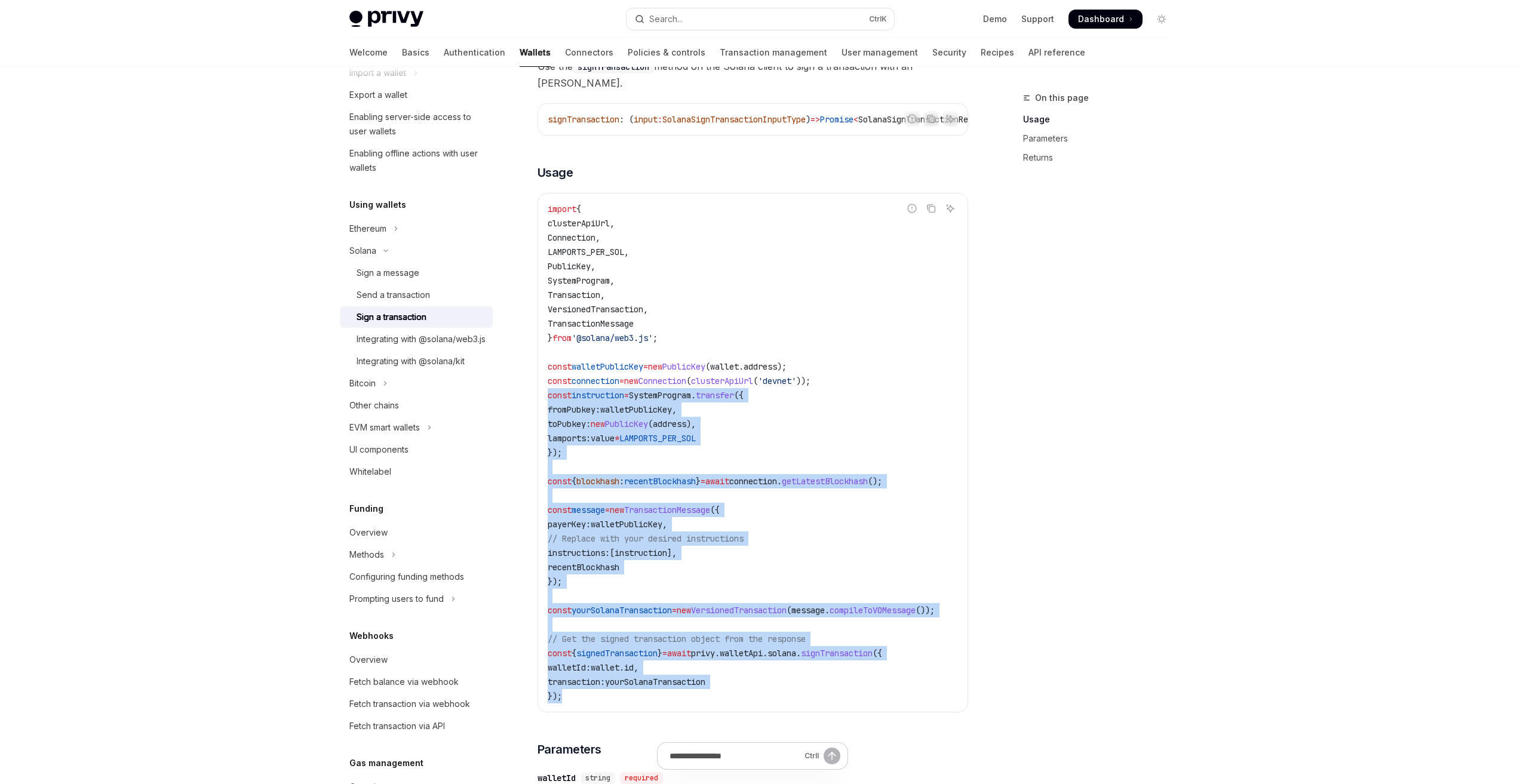
scroll to position [179, 0]
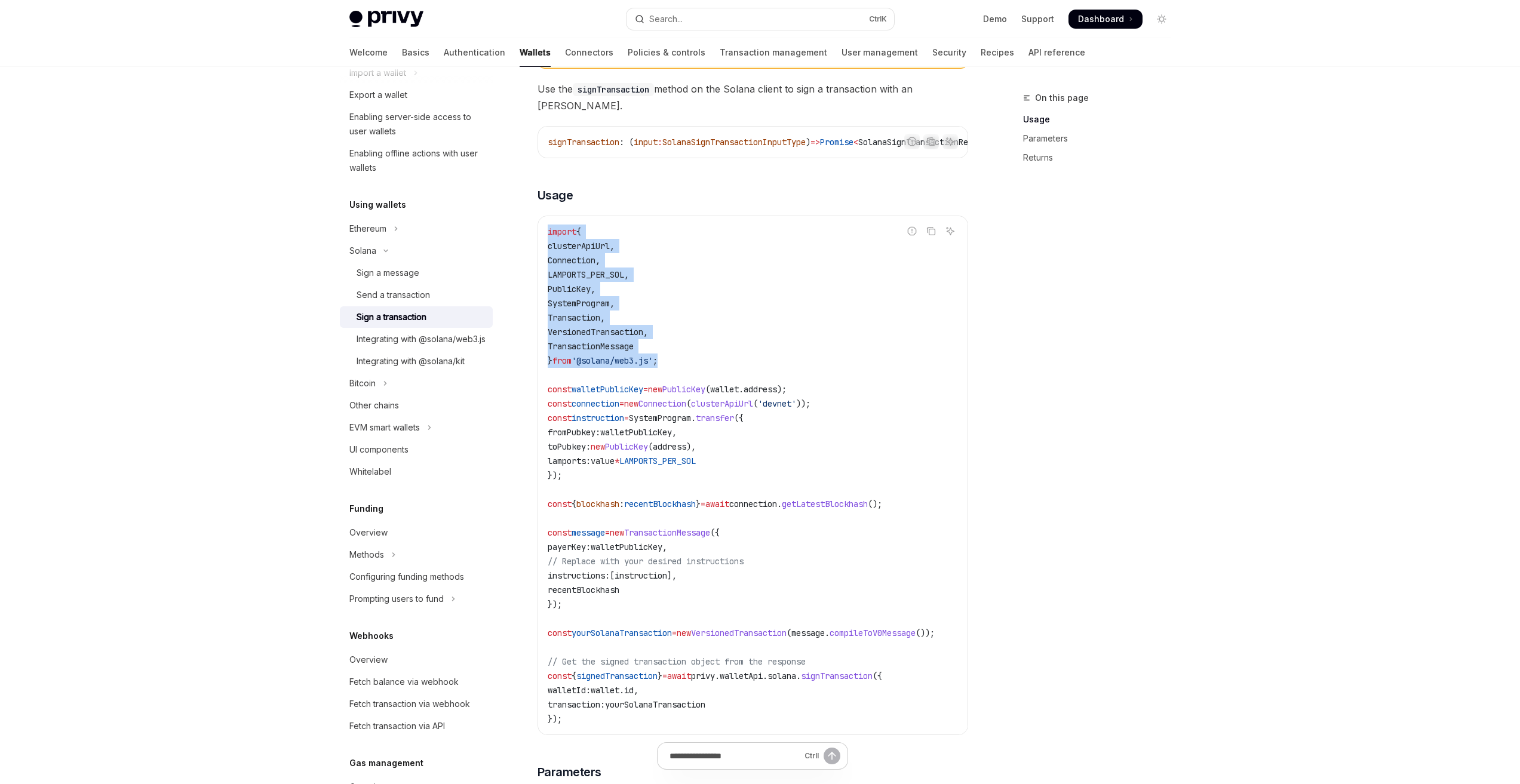
drag, startPoint x: 714, startPoint y: 371, endPoint x: 519, endPoint y: 221, distance: 246.0
click at [519, 221] on div "Solana Sign a transaction OpenAI Open in ChatGPT OpenAI Open in ChatGPT React R…" at bounding box center [640, 602] width 660 height 1381
copy code "import { clusterApiUrl , Connection , LAMPORTS_PER_SOL , PublicKey , SystemProg…"
click at [724, 567] on span "// Replace with your desired instructions" at bounding box center [645, 561] width 196 height 11
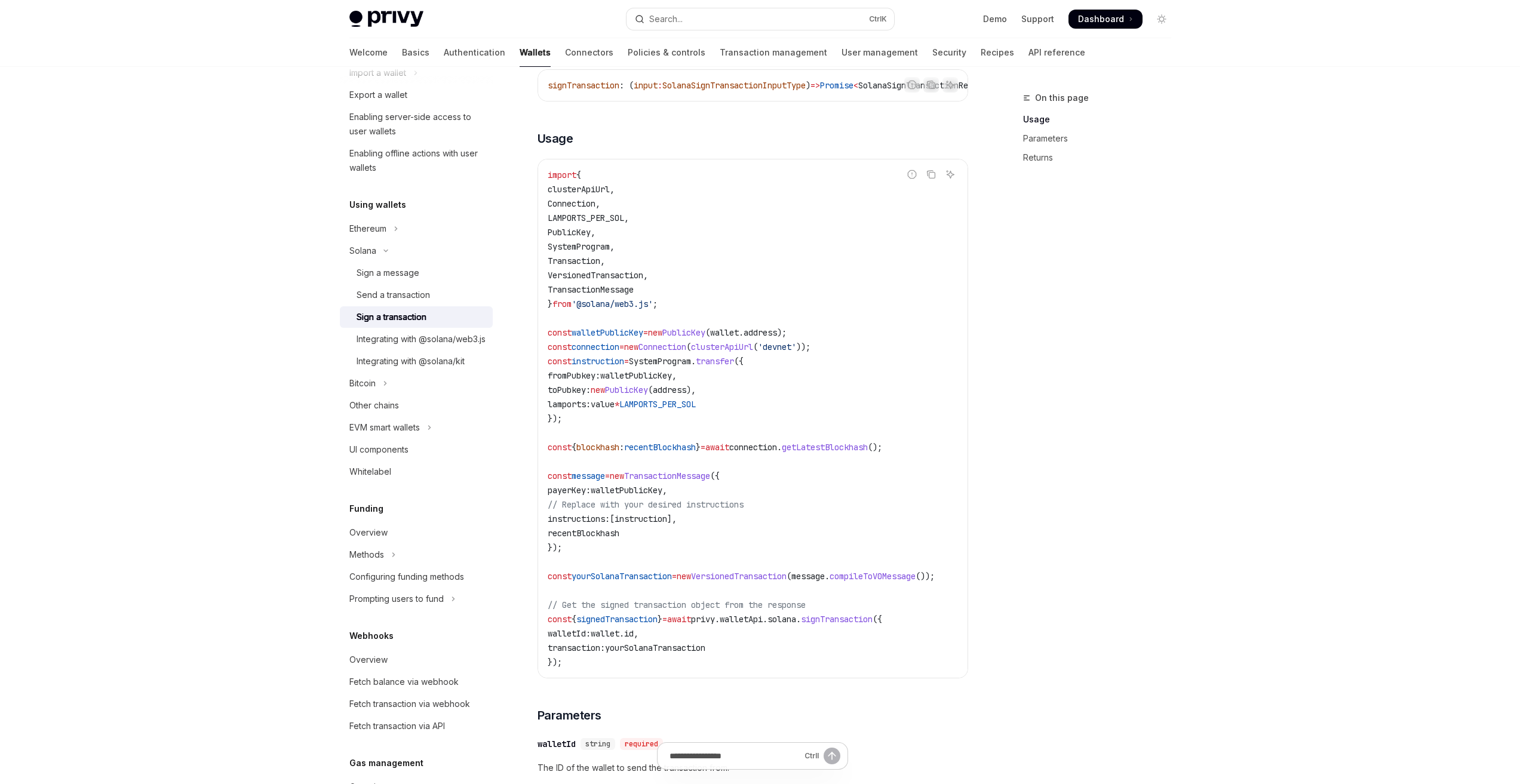
scroll to position [239, 0]
drag, startPoint x: 654, startPoint y: 373, endPoint x: 687, endPoint y: 422, distance: 59.1
click at [687, 422] on code "import { clusterApiUrl , Connection , LAMPORTS_PER_SOL , PublicKey , SystemProg…" at bounding box center [756, 415] width 416 height 502
click at [687, 423] on code "import { clusterApiUrl , Connection , LAMPORTS_PER_SOL , PublicKey , SystemProg…" at bounding box center [756, 415] width 416 height 502
click at [591, 392] on span "toPubkey:" at bounding box center [569, 386] width 43 height 11
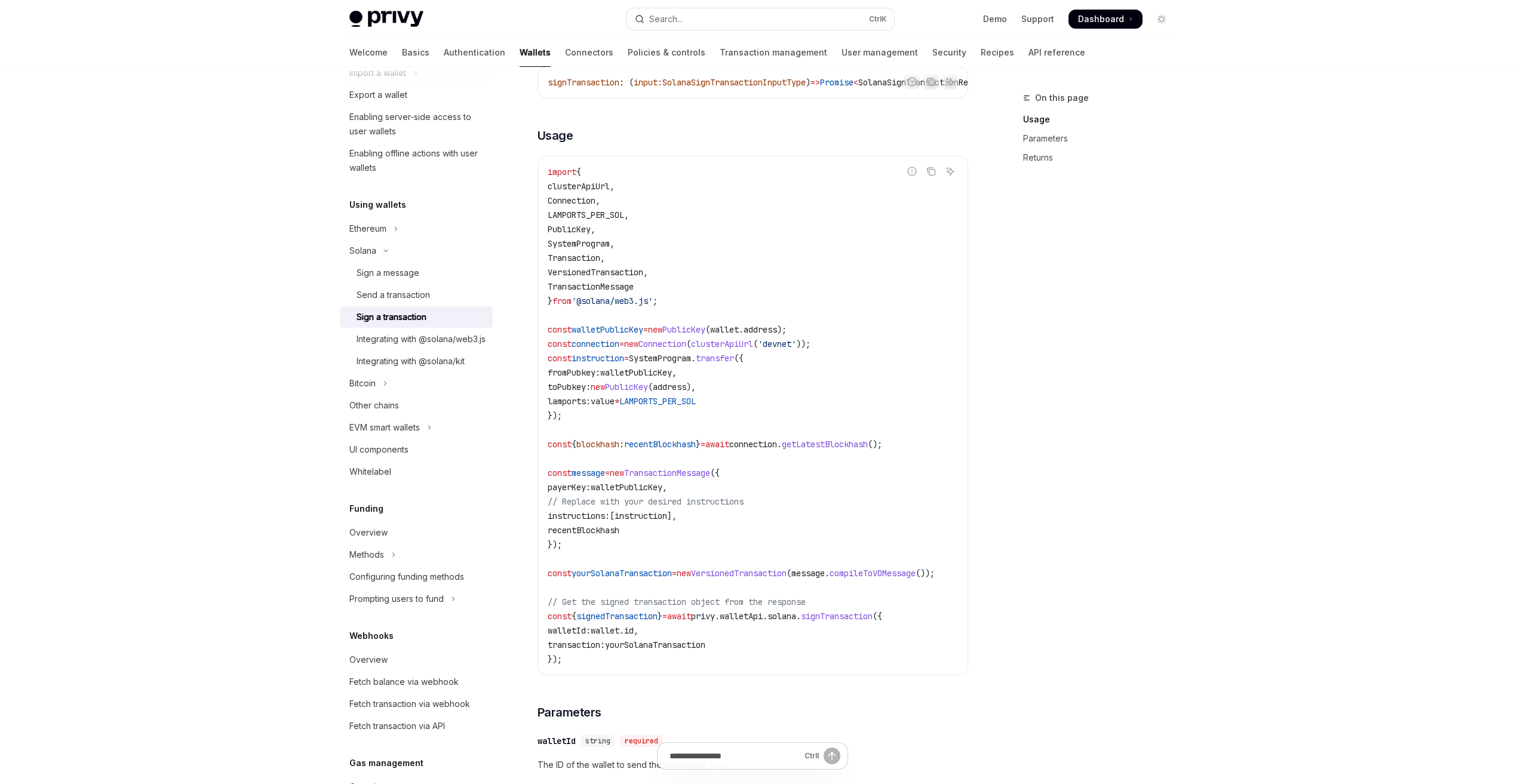
click at [646, 392] on span "PublicKey" at bounding box center [626, 386] width 43 height 11
click at [682, 407] on span "LAMPORTS_PER_SOL" at bounding box center [657, 401] width 76 height 11
drag, startPoint x: 764, startPoint y: 415, endPoint x: 547, endPoint y: 416, distance: 217.0
click at [548, 416] on code "import { clusterApiUrl , Connection , LAMPORTS_PER_SOL , PublicKey , SystemProg…" at bounding box center [756, 415] width 416 height 502
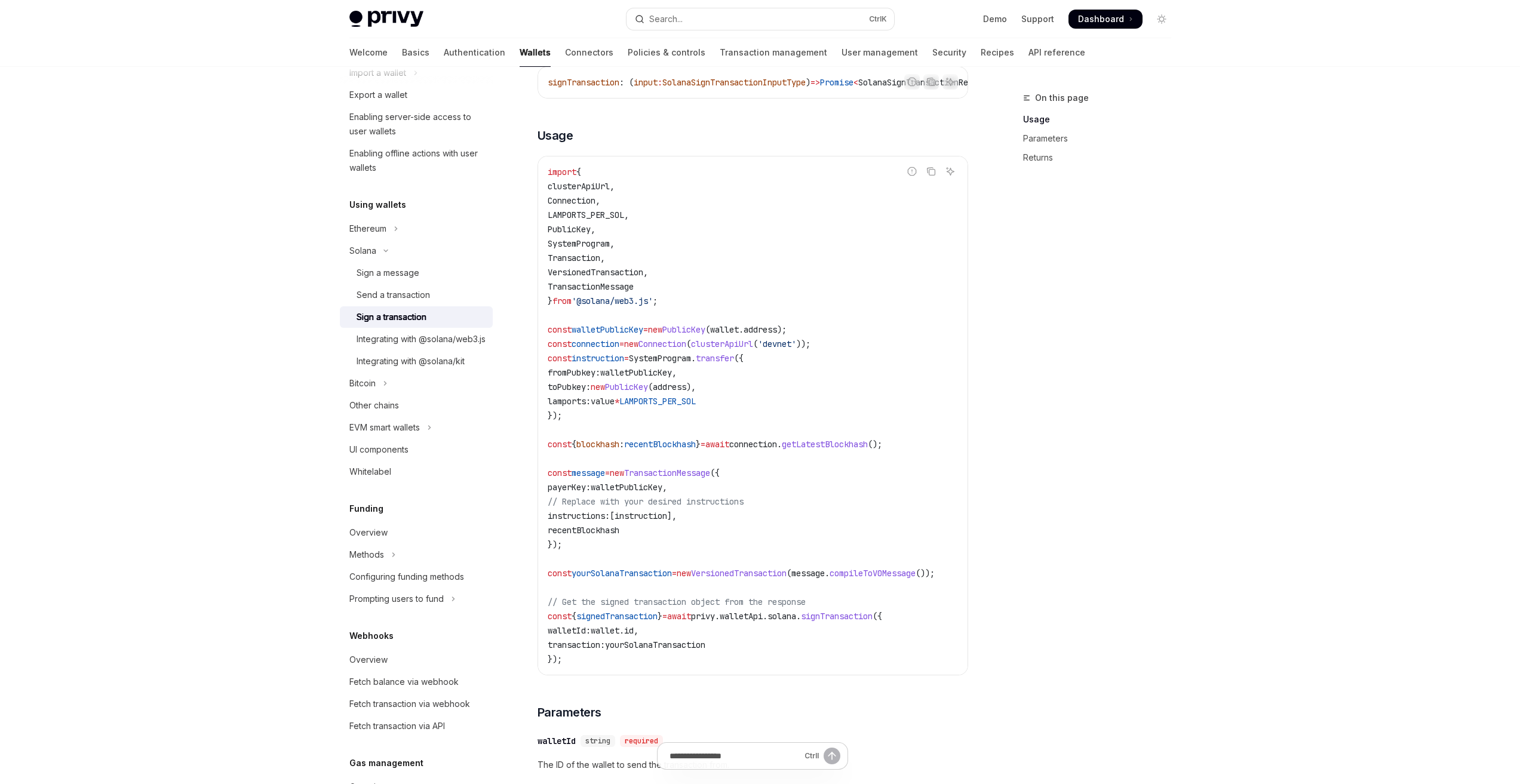
click at [741, 381] on code "import { clusterApiUrl , Connection , LAMPORTS_PER_SOL , PublicKey , SystemProg…" at bounding box center [756, 415] width 416 height 502
click at [731, 364] on span "transfer" at bounding box center [715, 358] width 38 height 11
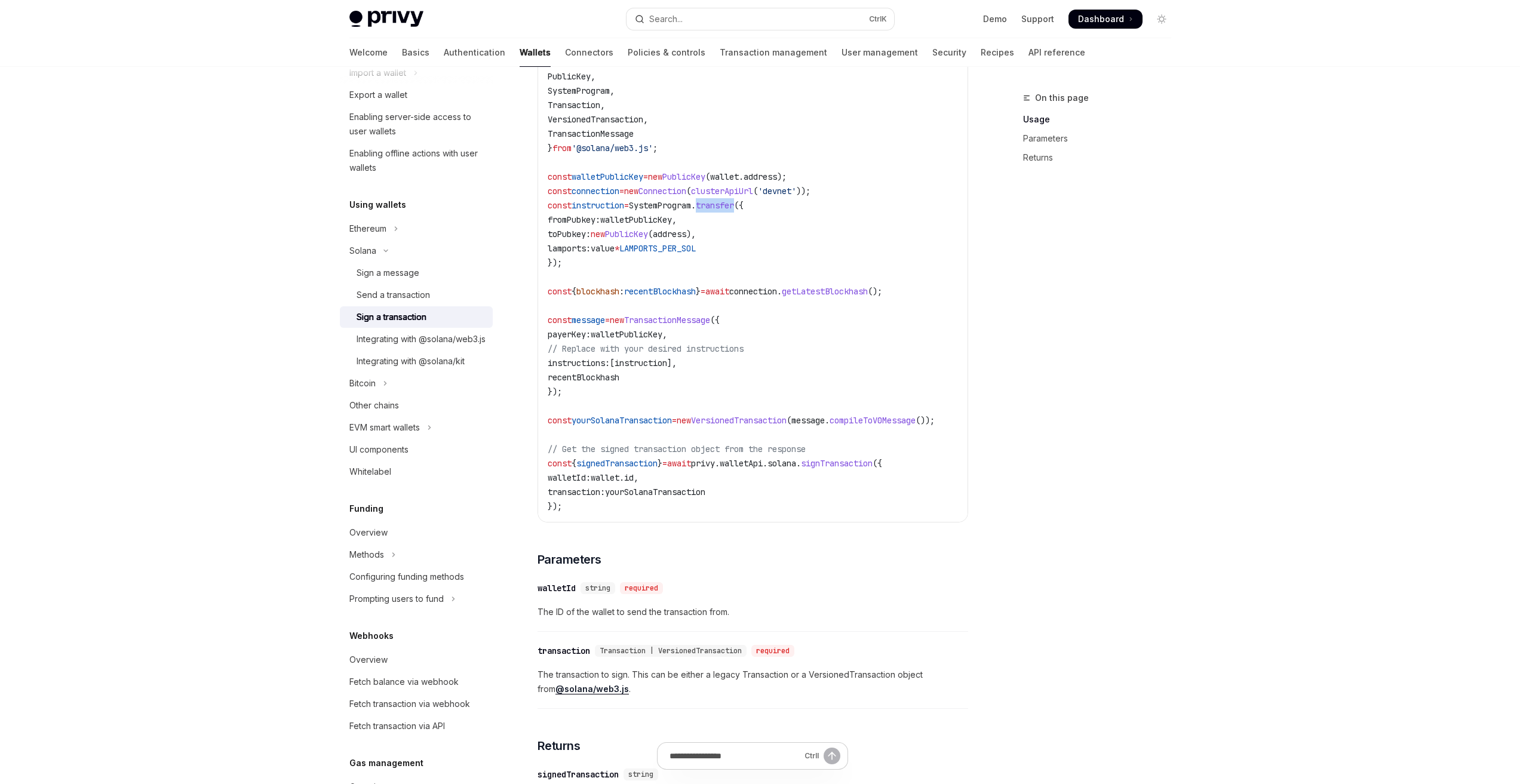
scroll to position [418, 0]
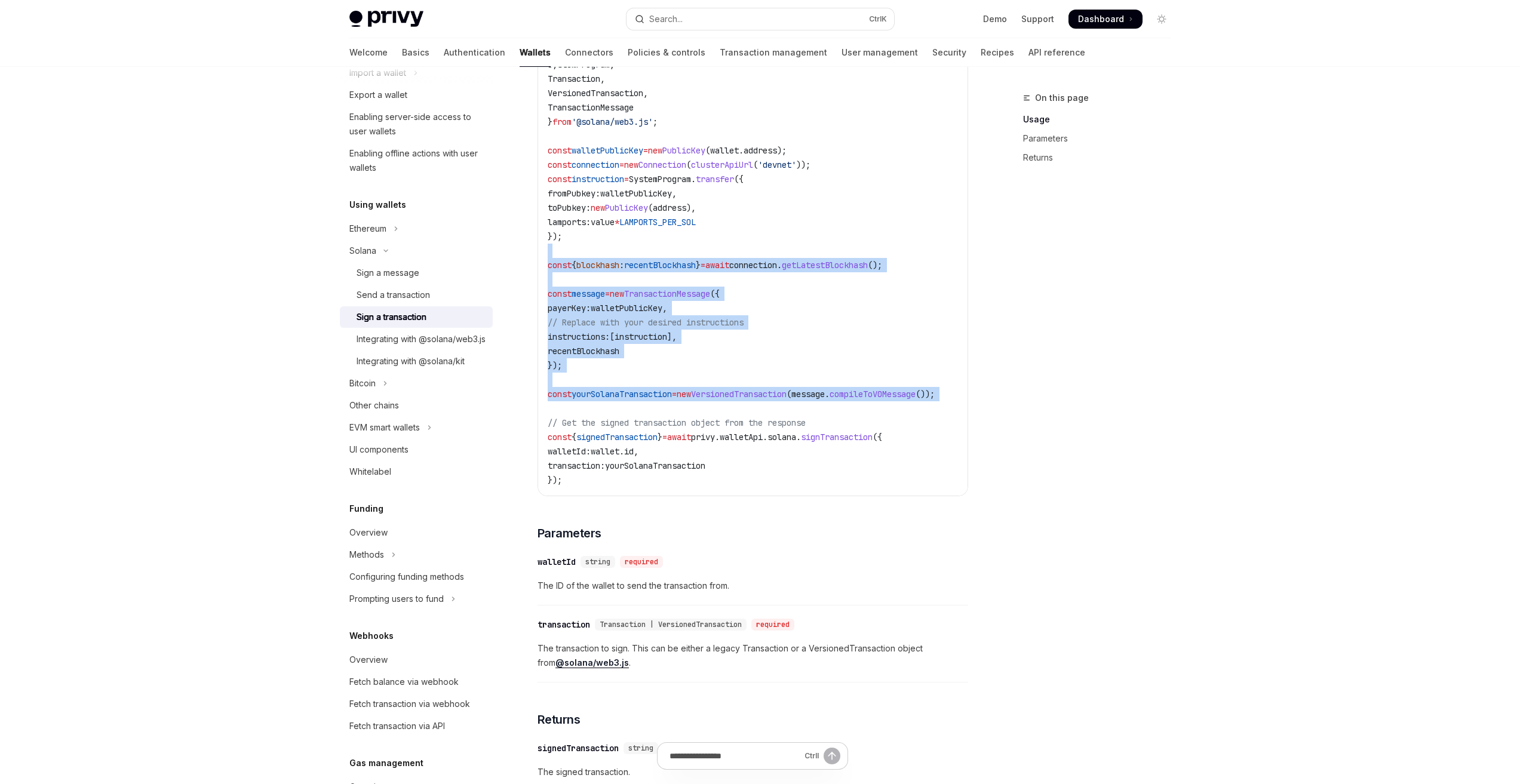
drag, startPoint x: 638, startPoint y: 271, endPoint x: 760, endPoint y: 427, distance: 198.0
click at [760, 427] on code "import { clusterApiUrl , Connection , LAMPORTS_PER_SOL , PublicKey , SystemProg…" at bounding box center [756, 236] width 416 height 502
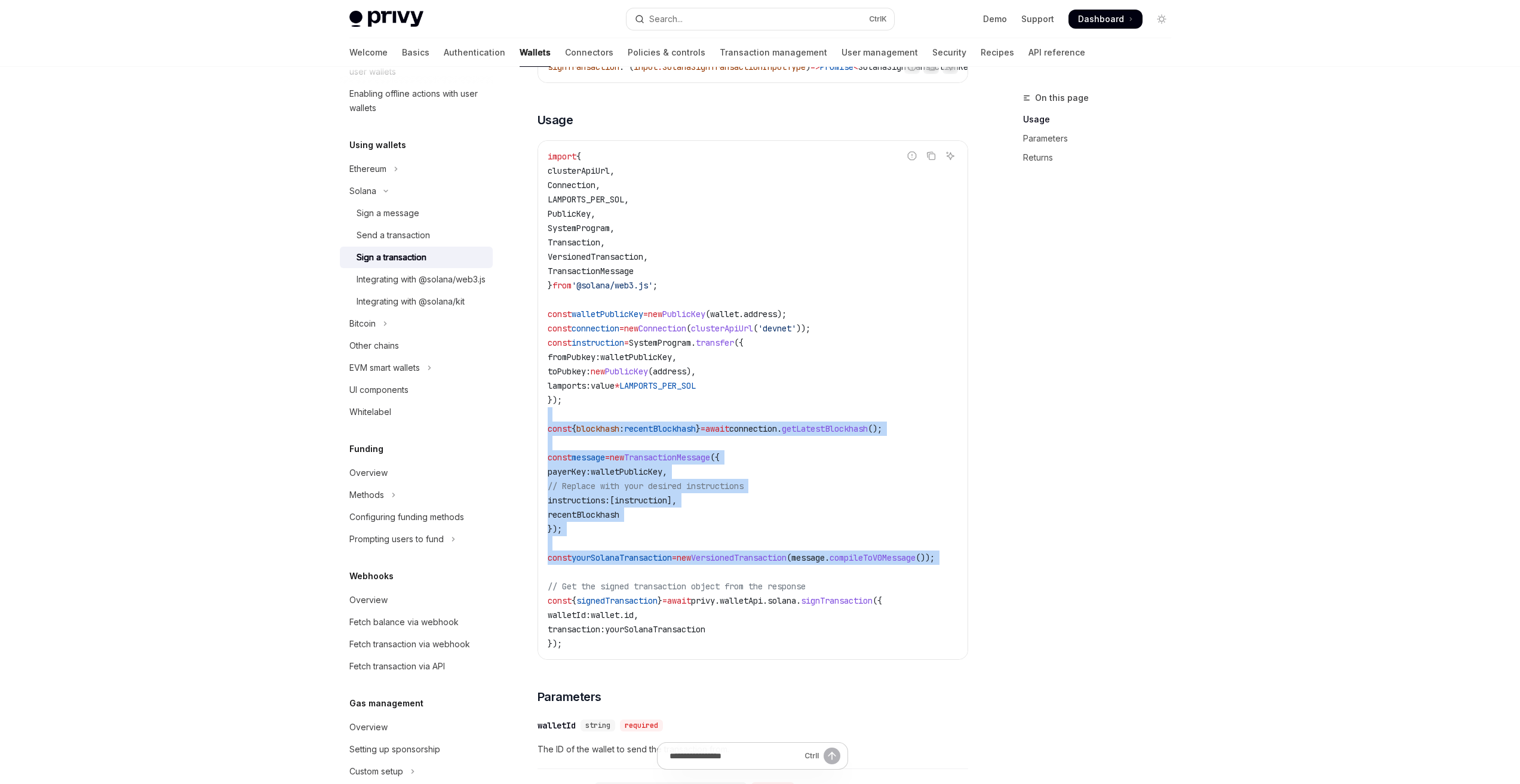
scroll to position [239, 0]
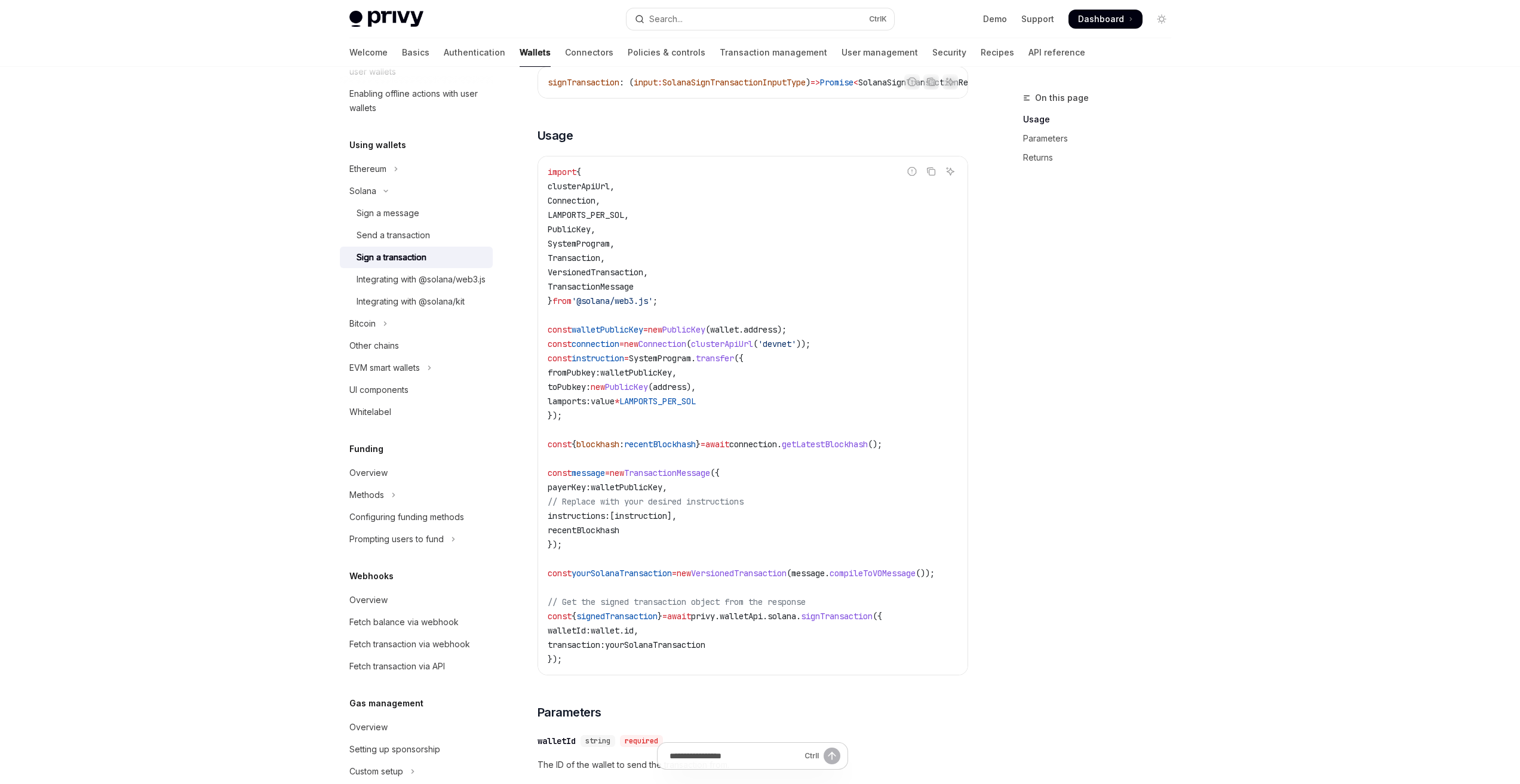
click at [731, 253] on code "import { clusterApiUrl , Connection , LAMPORTS_PER_SOL , PublicKey , SystemProg…" at bounding box center [756, 415] width 416 height 502
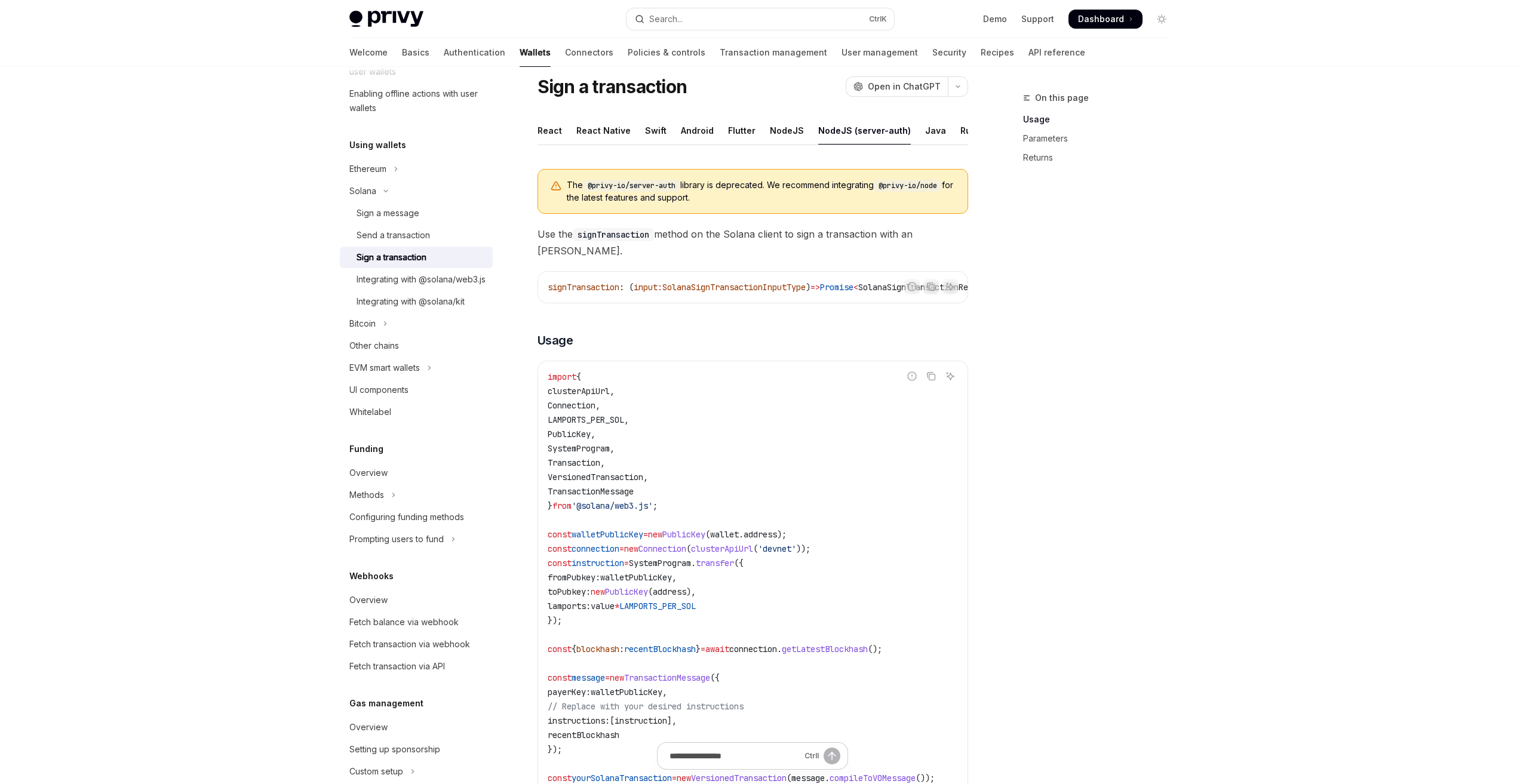
scroll to position [0, 0]
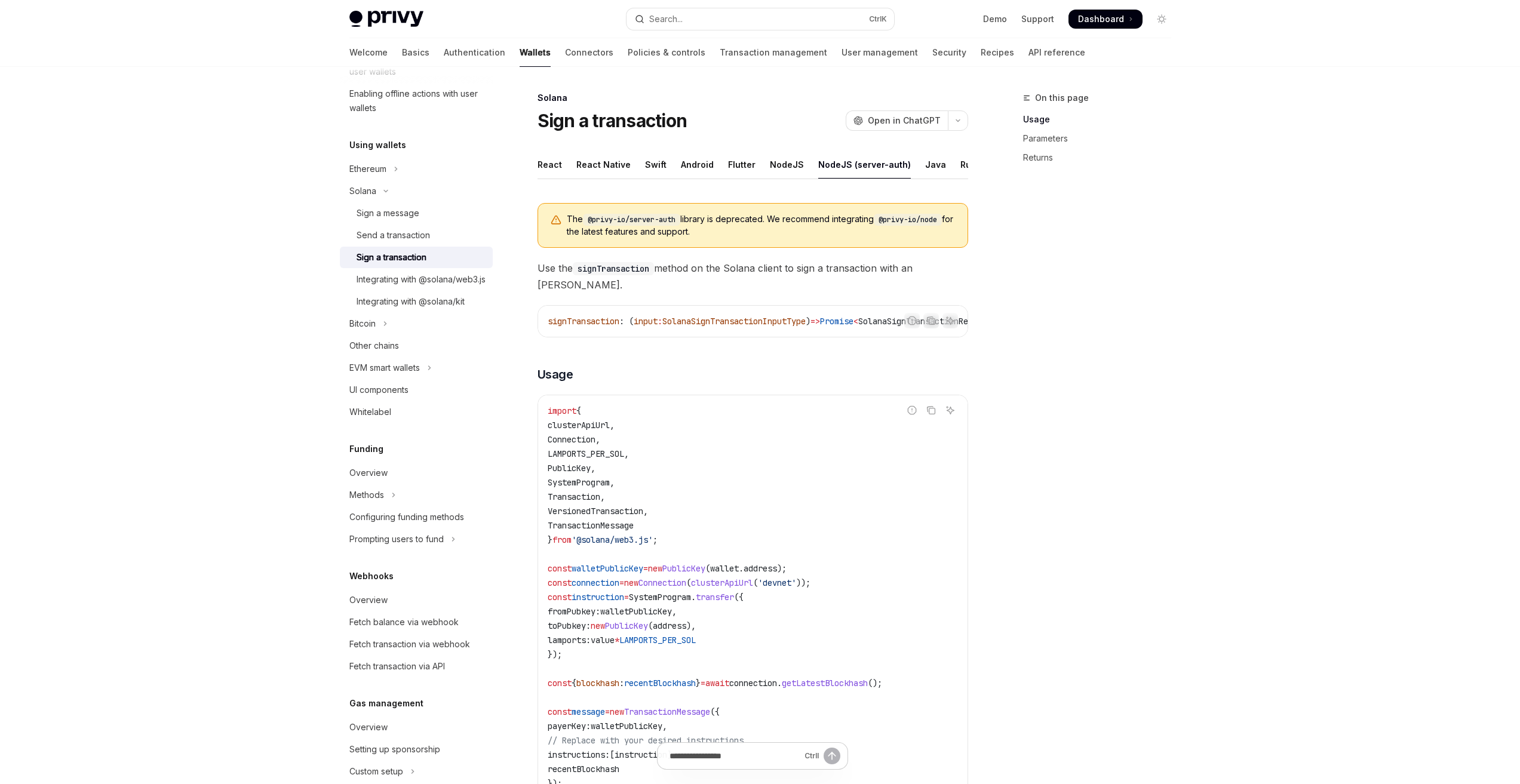
click at [1020, 465] on div "On this page Usage Parameters Returns" at bounding box center [1089, 438] width 181 height 694
click at [1006, 493] on div "On this page Usage Parameters Returns" at bounding box center [1089, 438] width 181 height 694
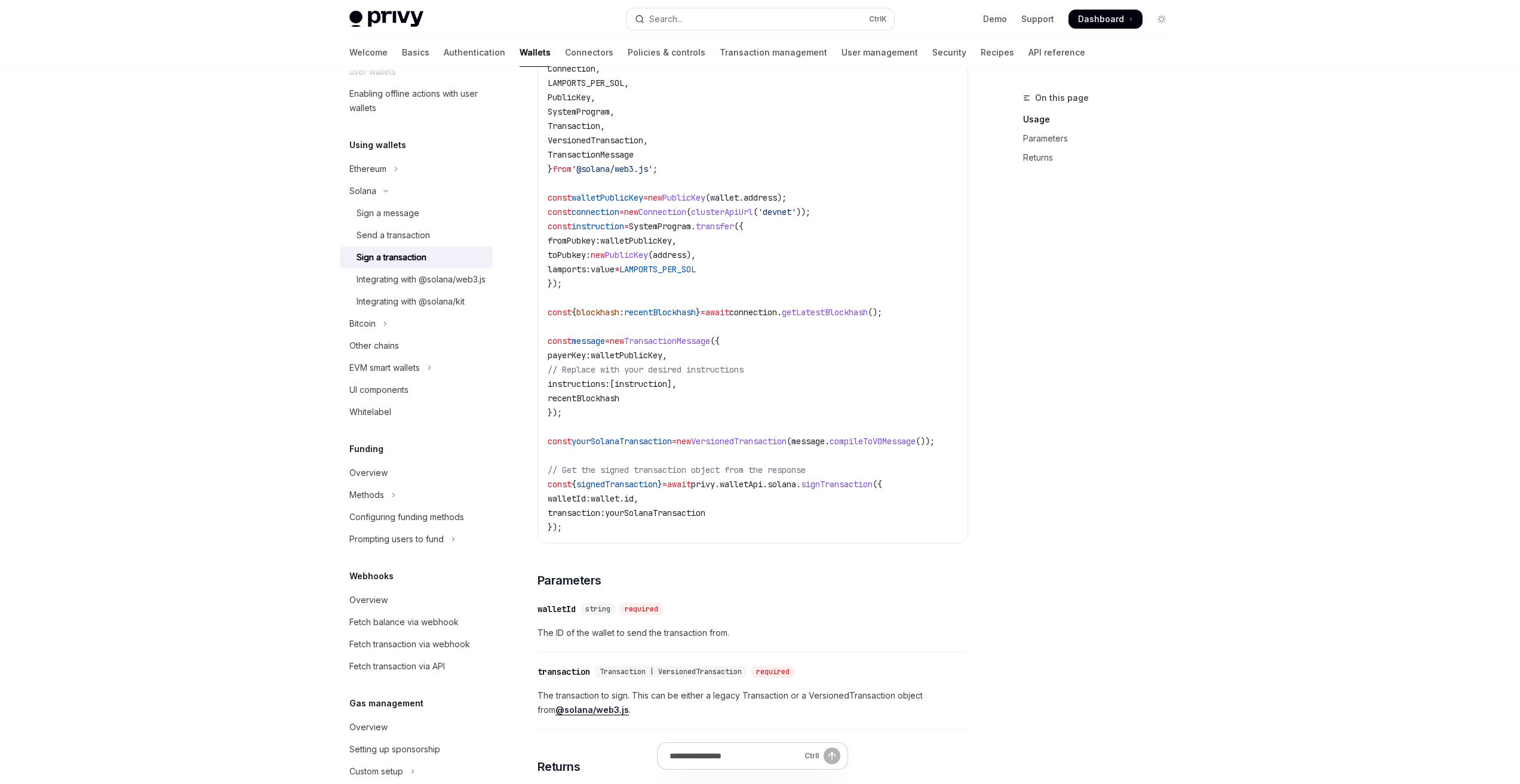
scroll to position [362, 0]
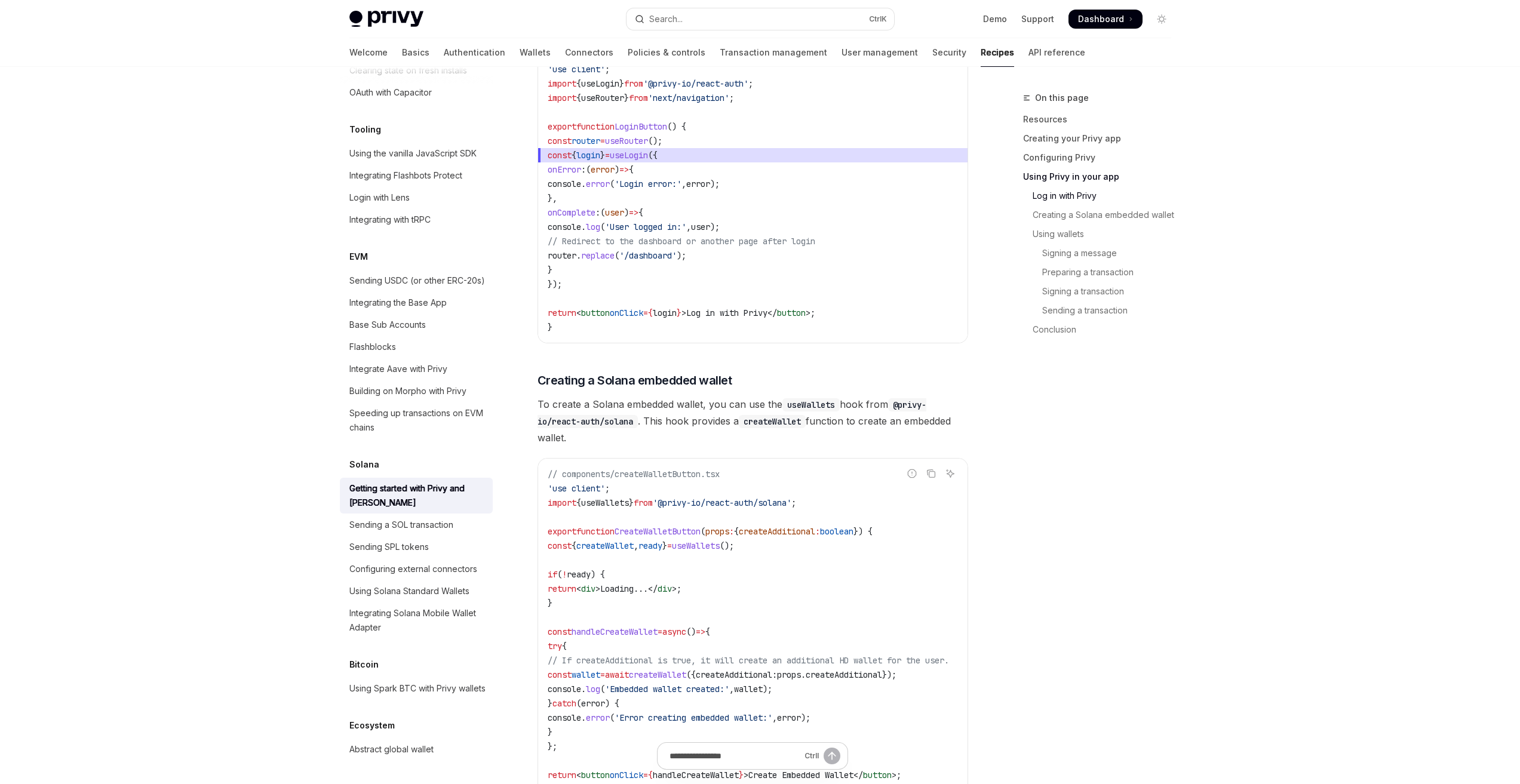
scroll to position [1552, 0]
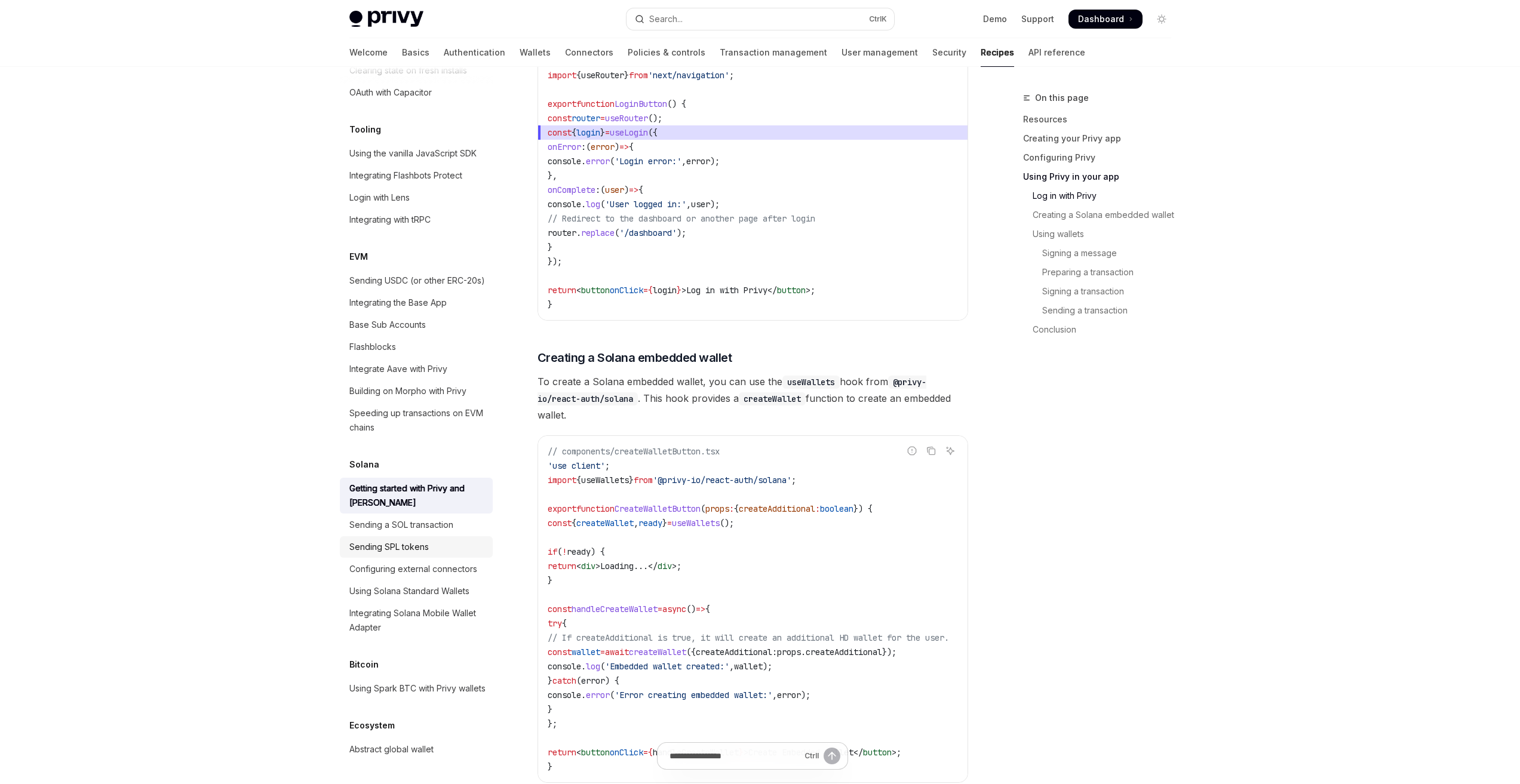
click at [406, 540] on div "Sending SPL tokens" at bounding box center [389, 547] width 80 height 14
type textarea "*"
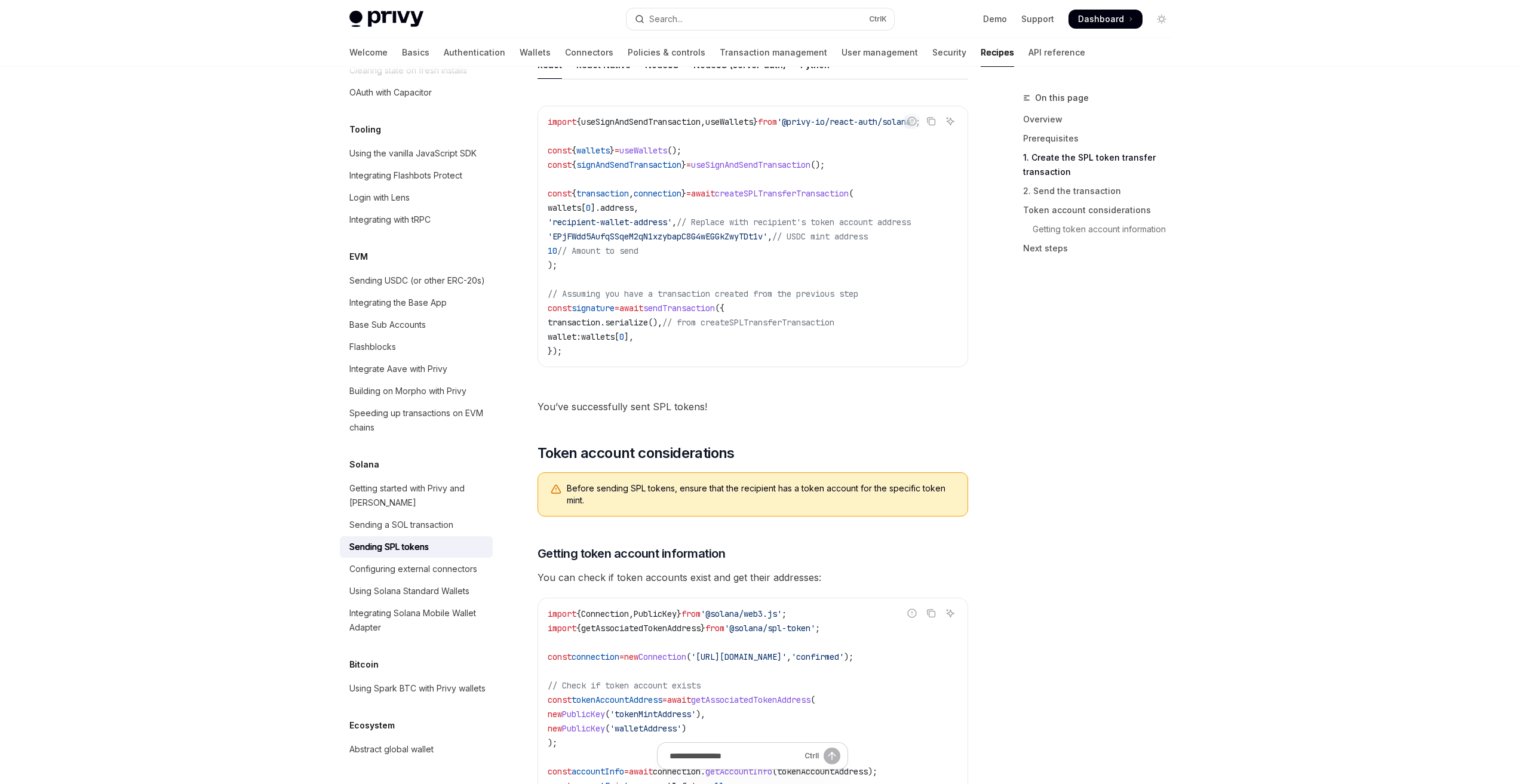
scroll to position [1434, 0]
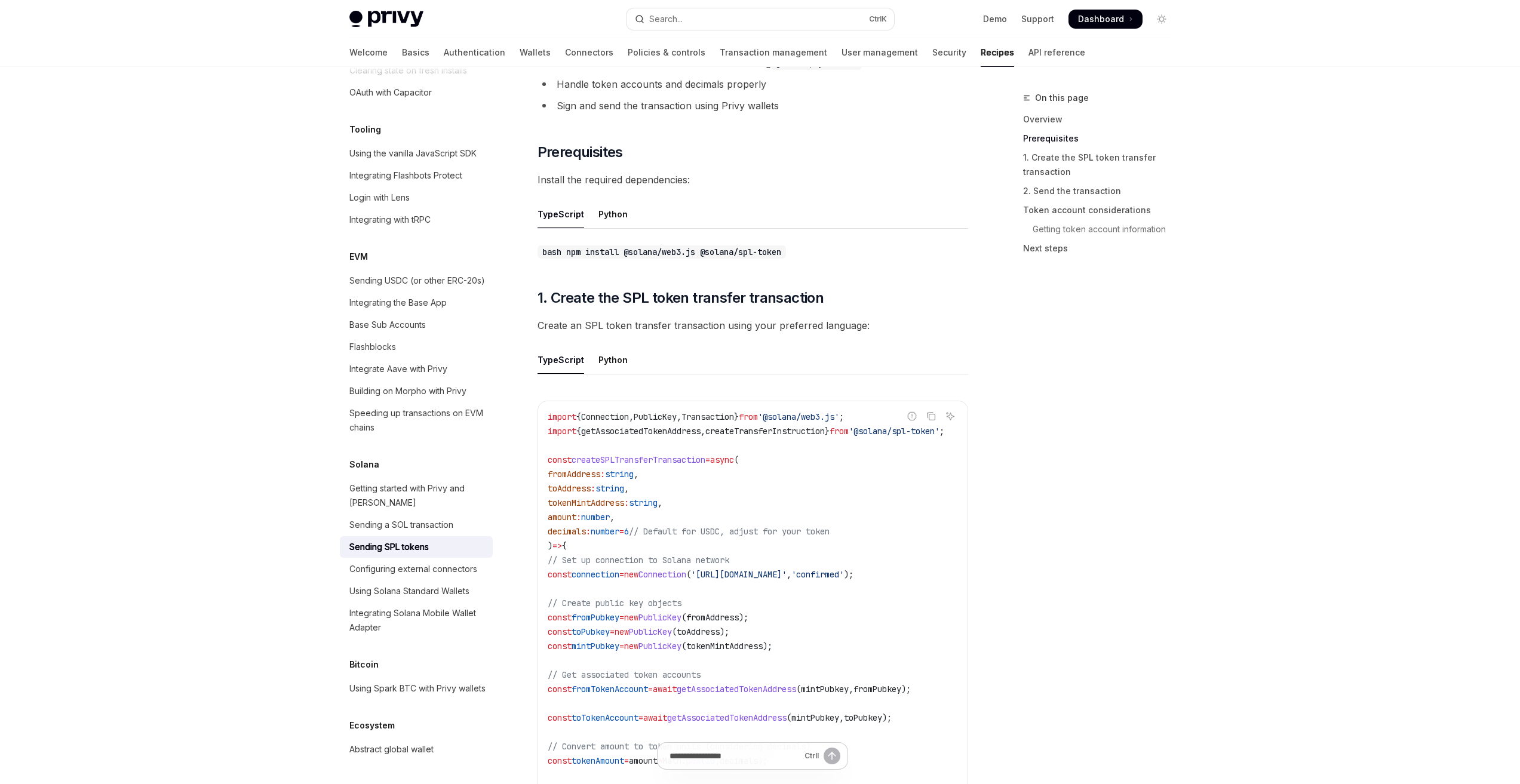
scroll to position [299, 0]
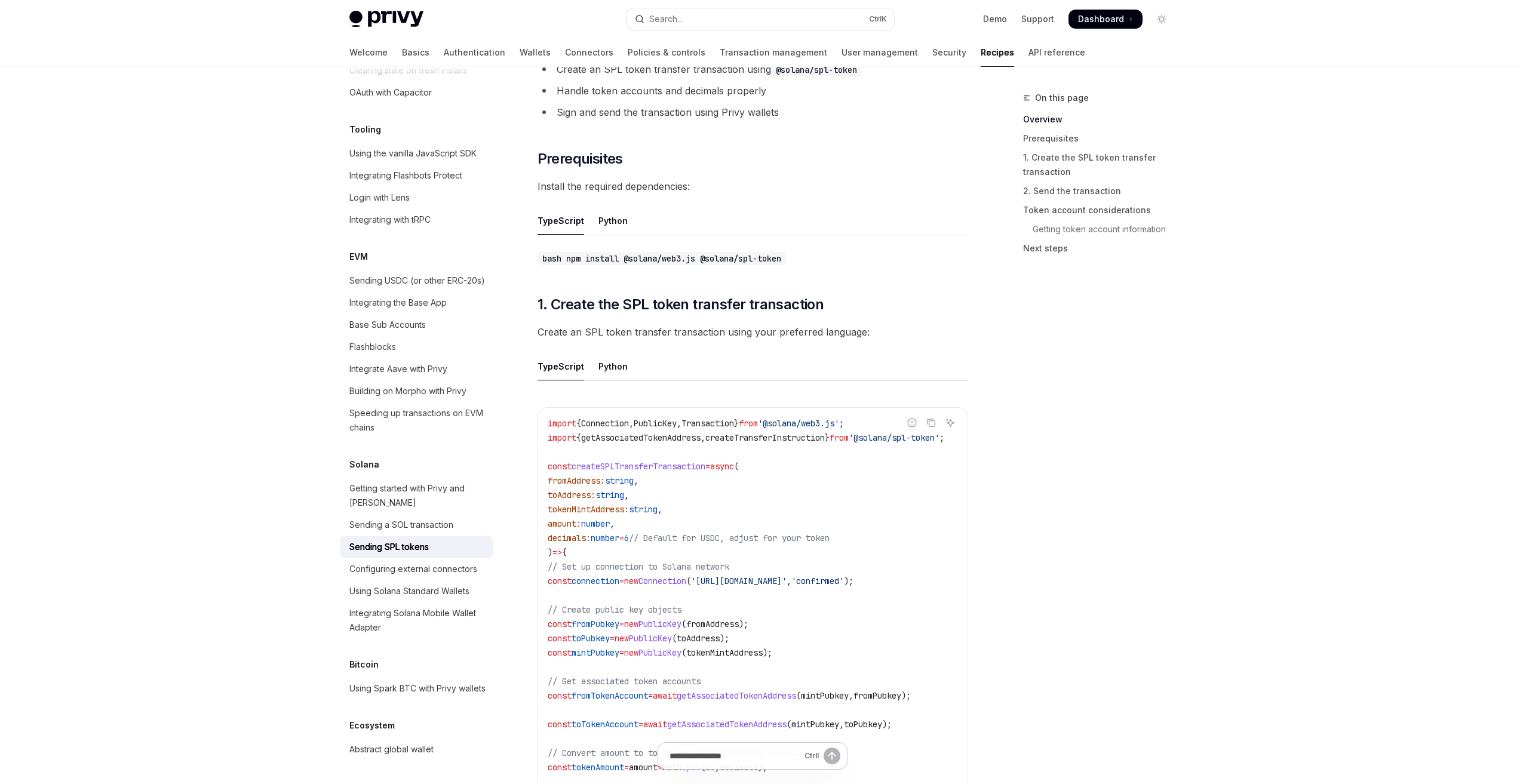
click at [695, 449] on code "import { Connection , PublicKey , Transaction } from '@solana/web3.js' ; import…" at bounding box center [761, 731] width 426 height 630
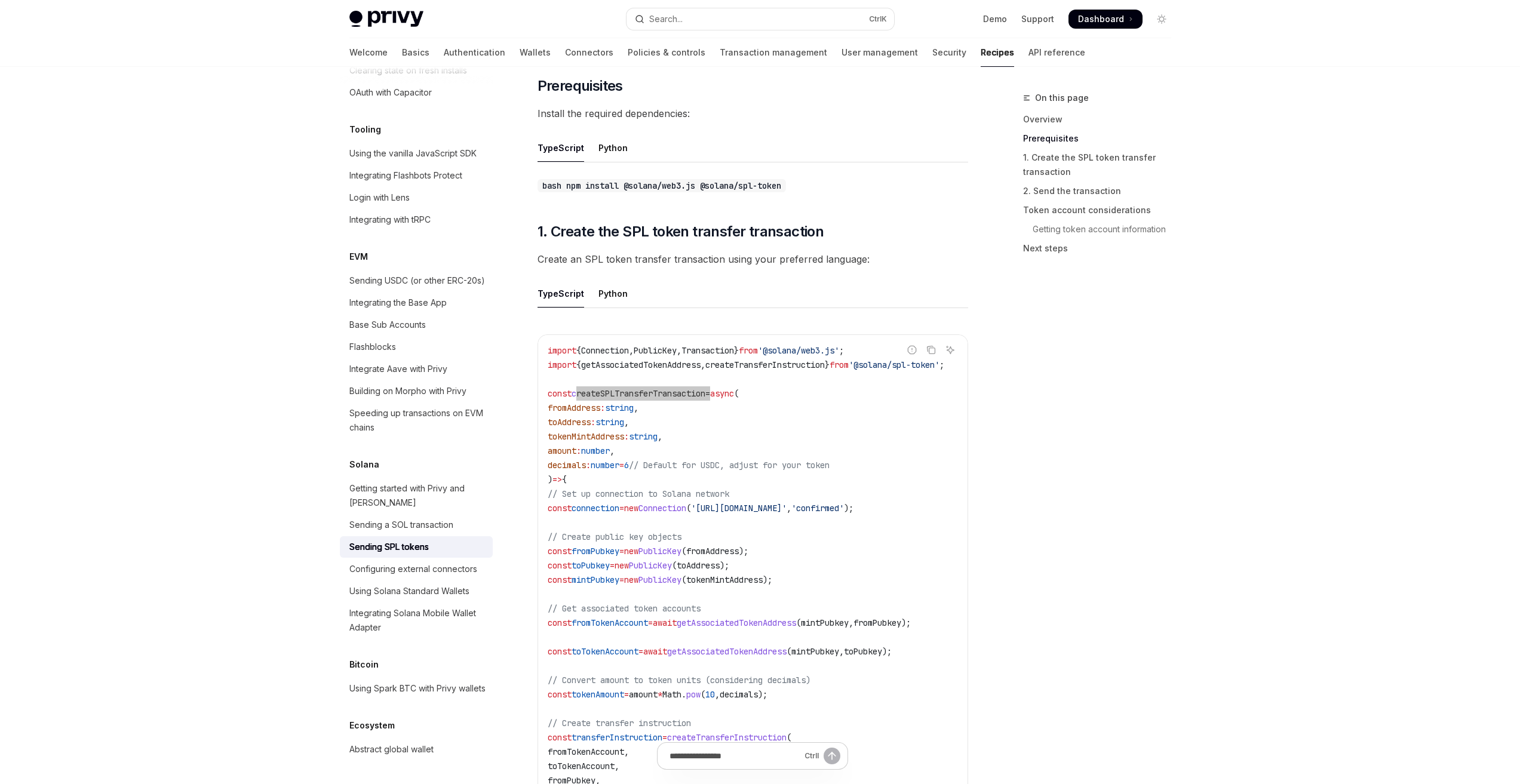
scroll to position [359, 0]
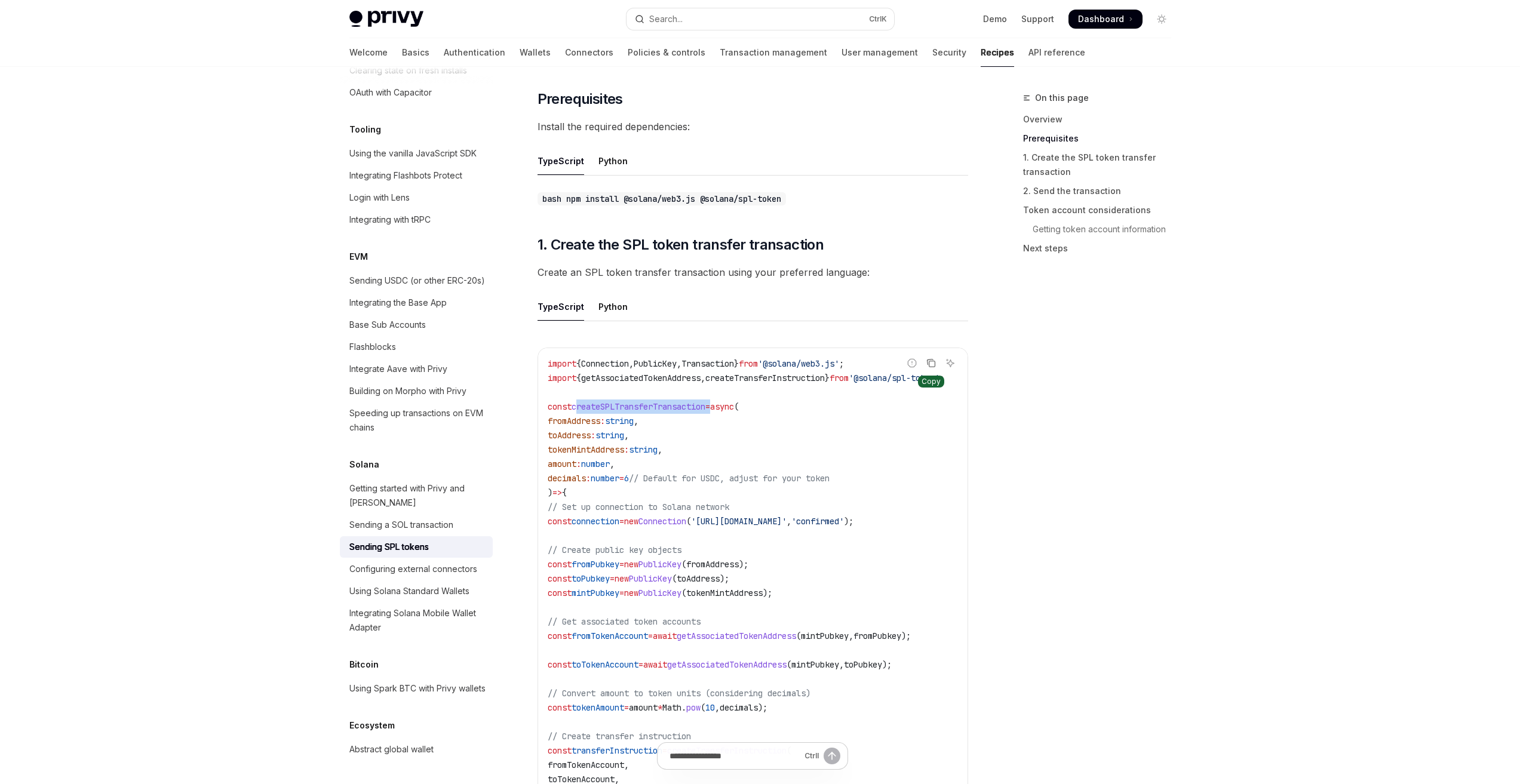
click at [936, 359] on icon "Copy the contents from the code block" at bounding box center [931, 363] width 9 height 9
click at [695, 360] on code "import { Connection , PublicKey , Transaction } from '@solana/web3.js' ; import…" at bounding box center [761, 672] width 426 height 630
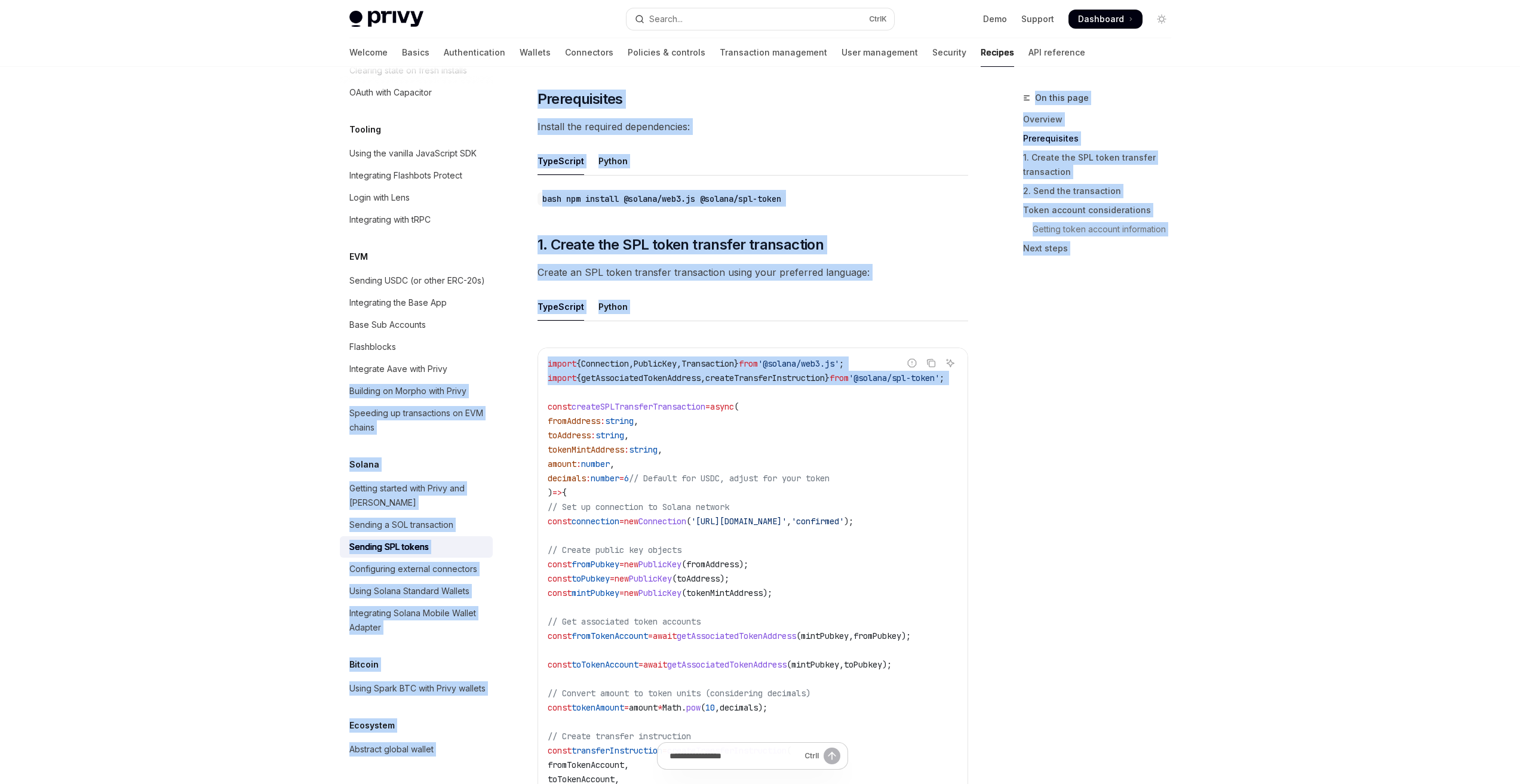
drag, startPoint x: 597, startPoint y: 367, endPoint x: 497, endPoint y: 329, distance: 107.0
click at [682, 373] on span "getAssociatedTokenAddress" at bounding box center [641, 378] width 120 height 11
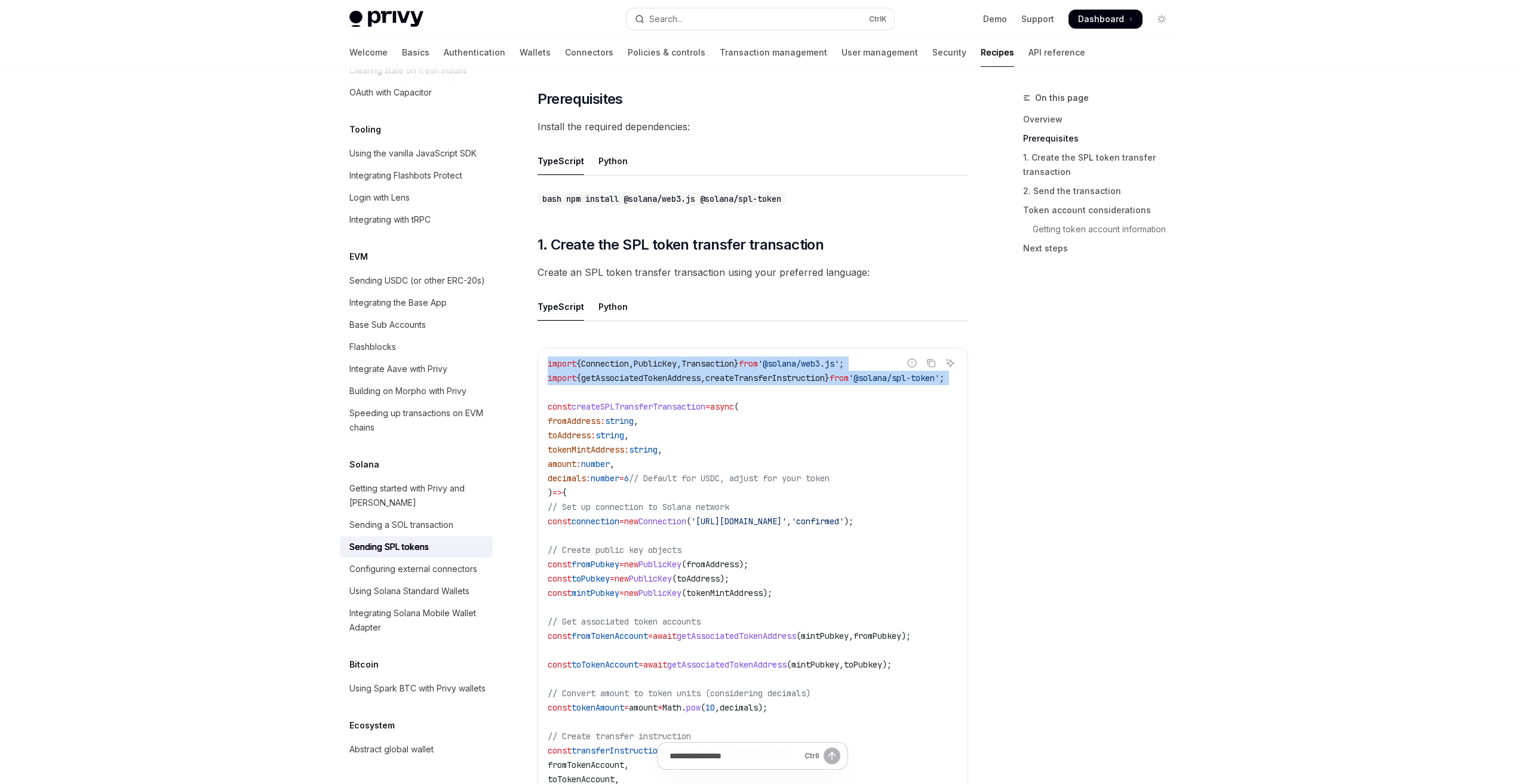
drag, startPoint x: 596, startPoint y: 381, endPoint x: 540, endPoint y: 352, distance: 63.1
click at [540, 352] on div "import { Connection , PublicKey , Transaction } from '@solana/web3.js' ; import…" at bounding box center [753, 672] width 430 height 647
copy code "import { Connection , PublicKey , Transaction } from '@solana/web3.js' ; import…"
click at [663, 401] on span "createSPLTransferTransaction" at bounding box center [638, 406] width 134 height 11
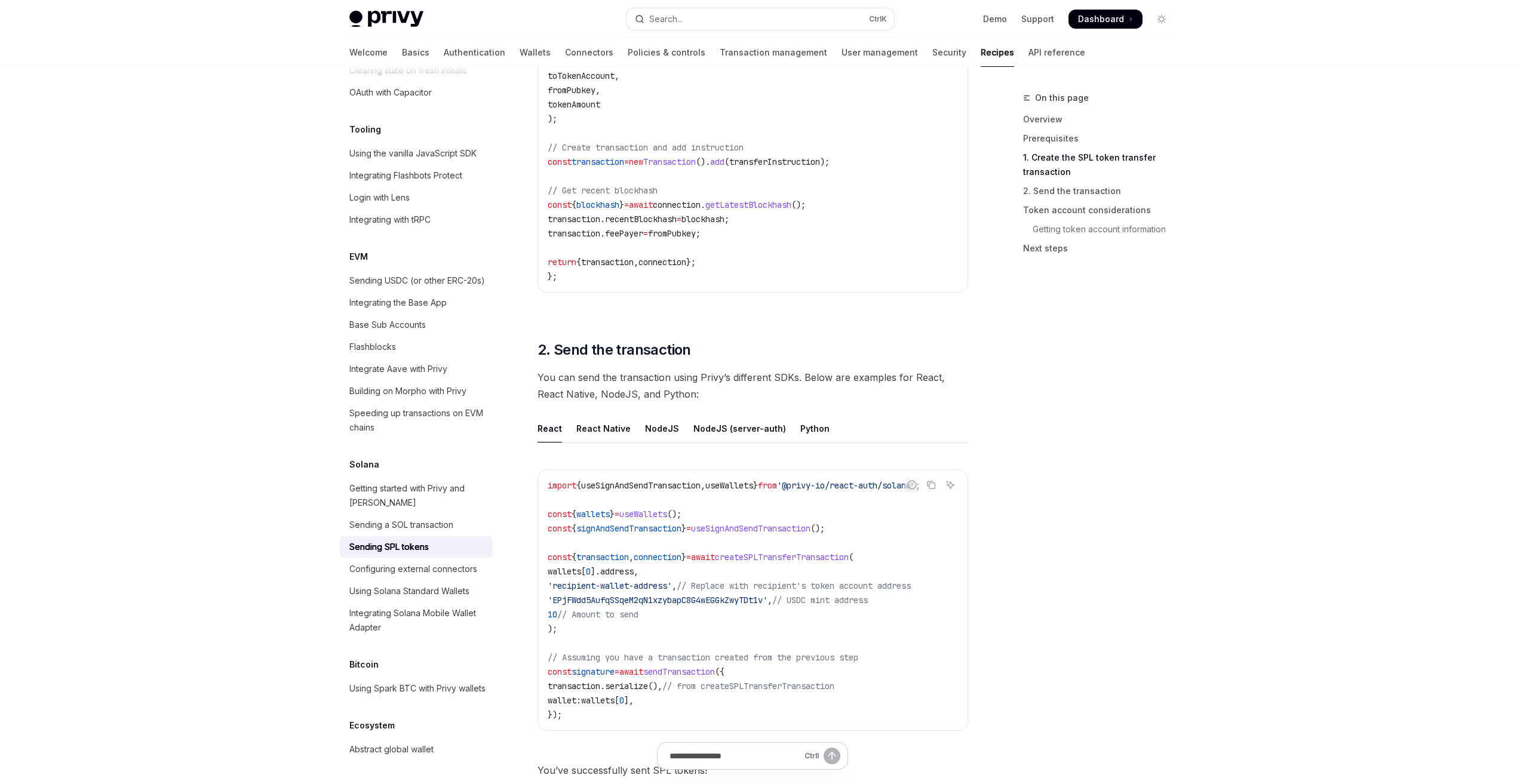
scroll to position [1075, 0]
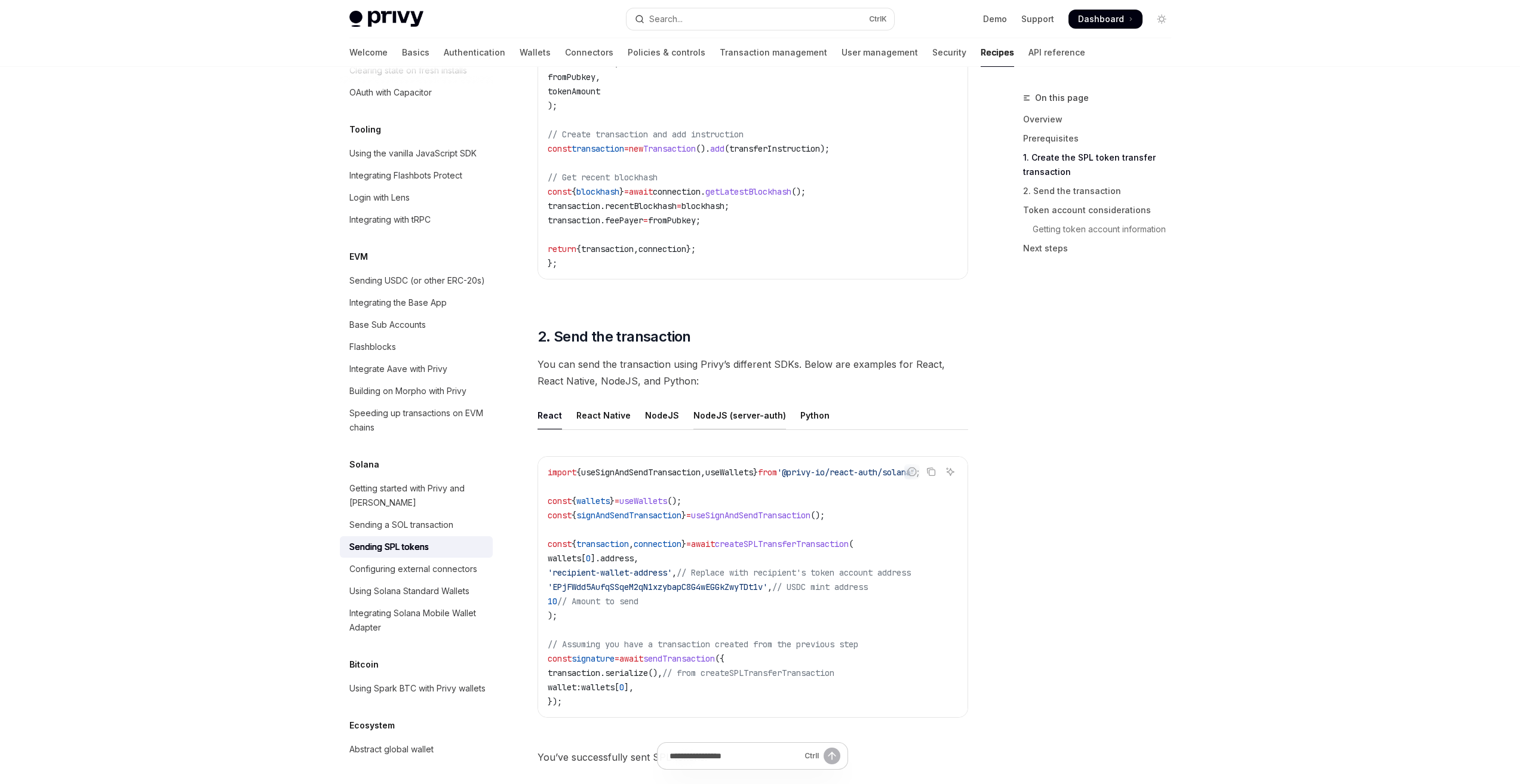
click at [739, 413] on div "NodeJS (server-auth)" at bounding box center [740, 415] width 93 height 28
type textarea "*"
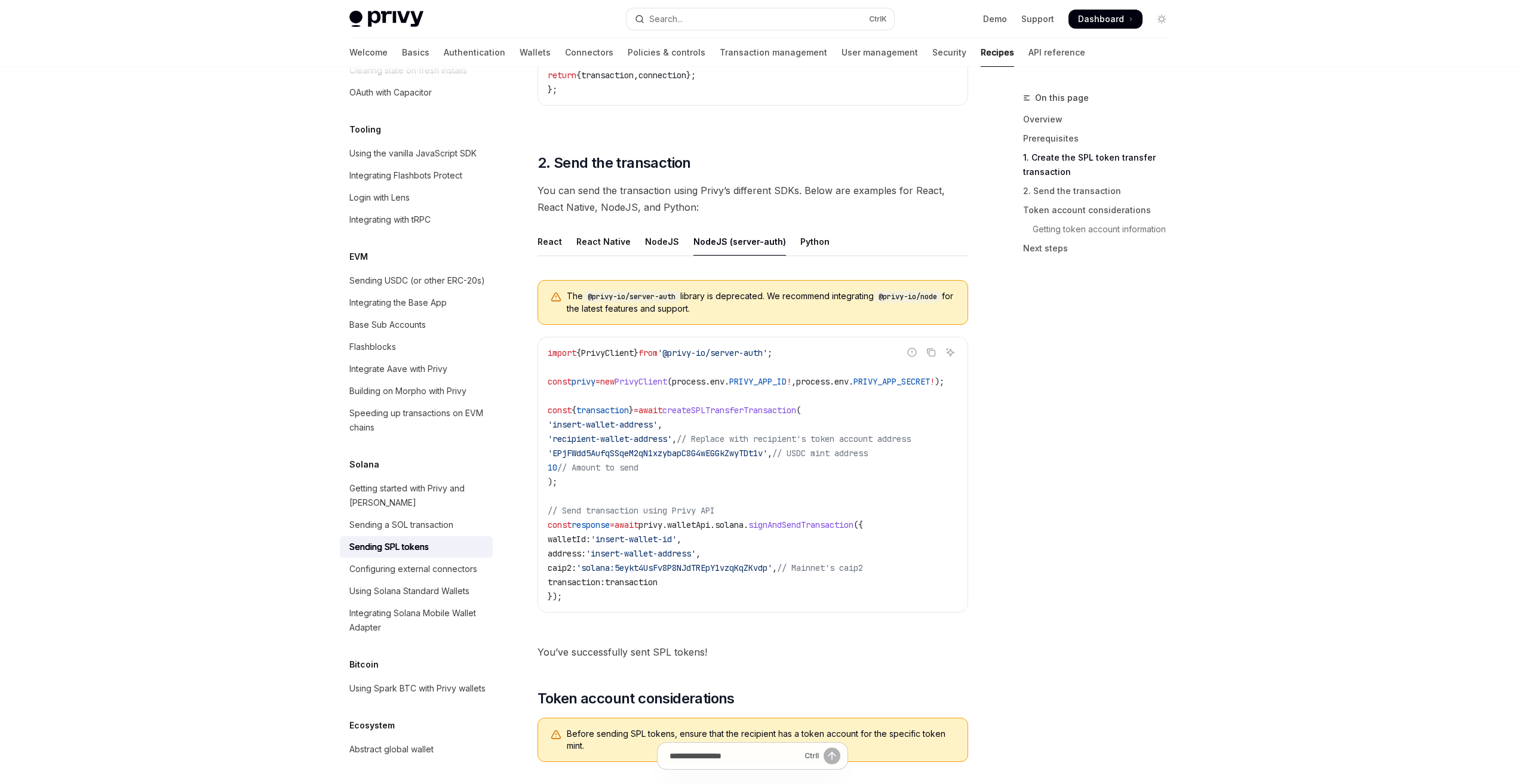
scroll to position [1254, 0]
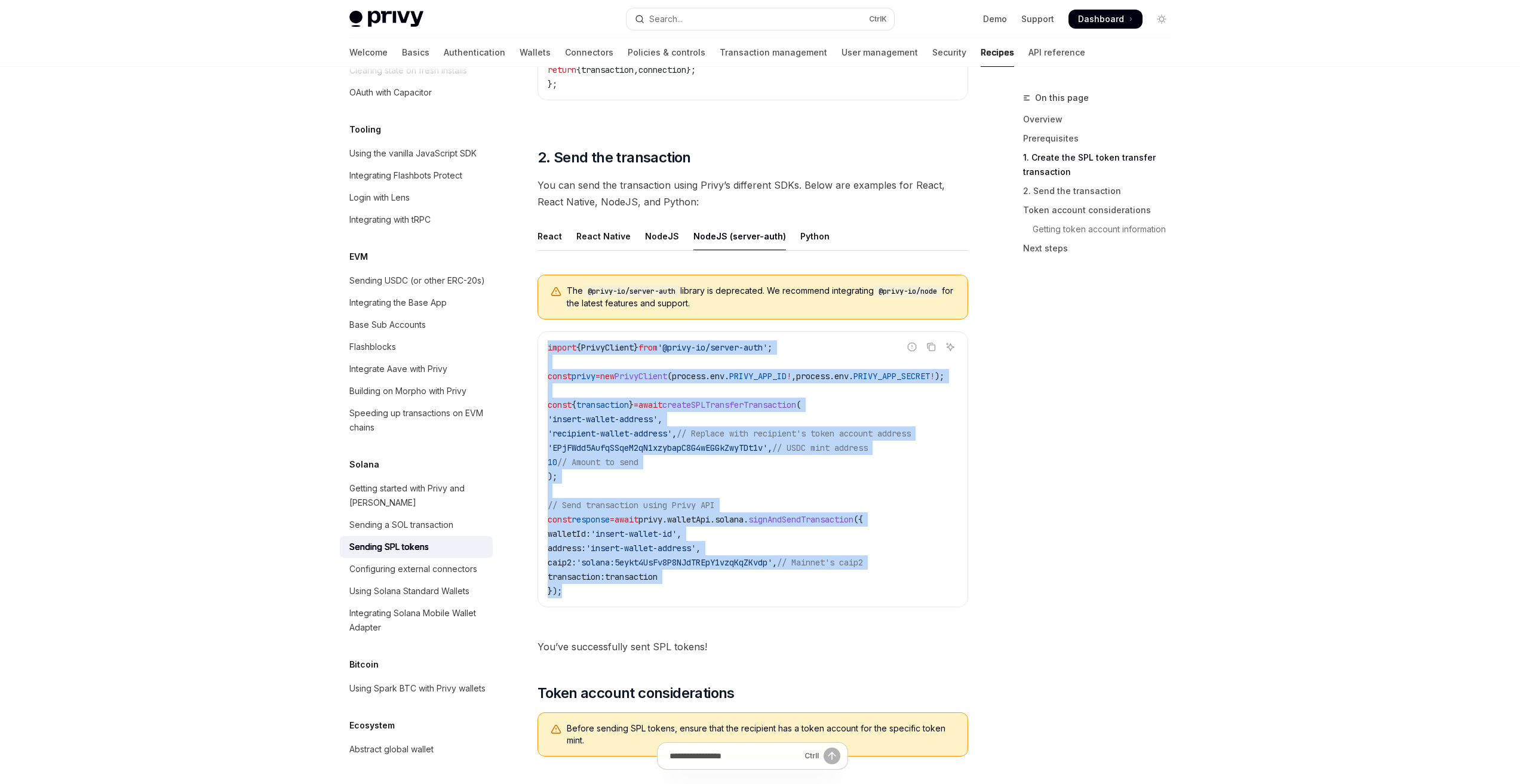
drag, startPoint x: 616, startPoint y: 582, endPoint x: 537, endPoint y: 344, distance: 250.8
click at [537, 344] on div "Report incorrect code Copy Ask AI import { PrivyClient } from '@privy-io/server…" at bounding box center [752, 470] width 431 height 276
copy code "import { PrivyClient } from '@privy-io/server-auth' ; const privy = new PrivyCl…"
click at [796, 400] on span "createSPLTransferTransaction" at bounding box center [729, 405] width 134 height 11
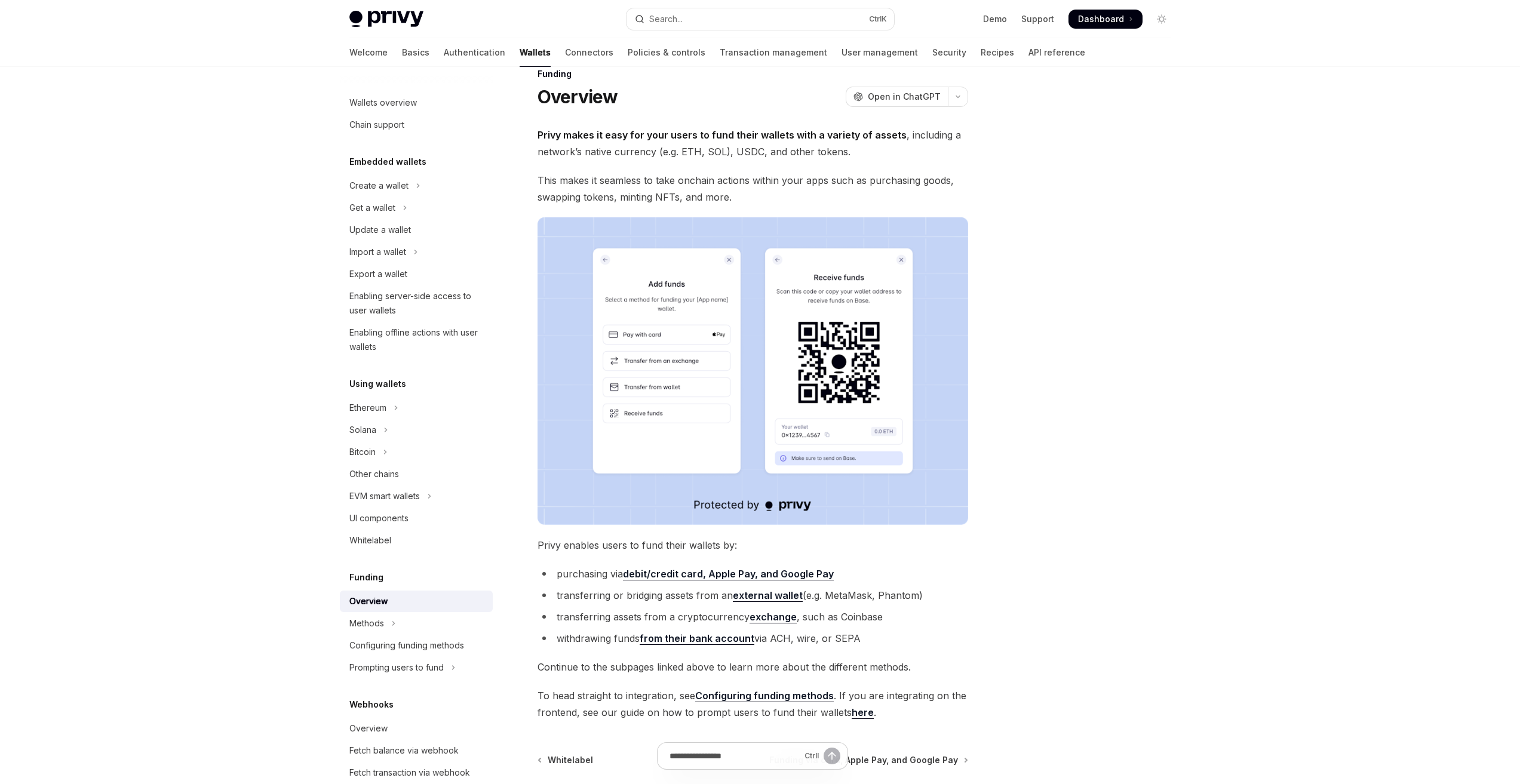
scroll to position [154, 0]
